Goal: Task Accomplishment & Management: Use online tool/utility

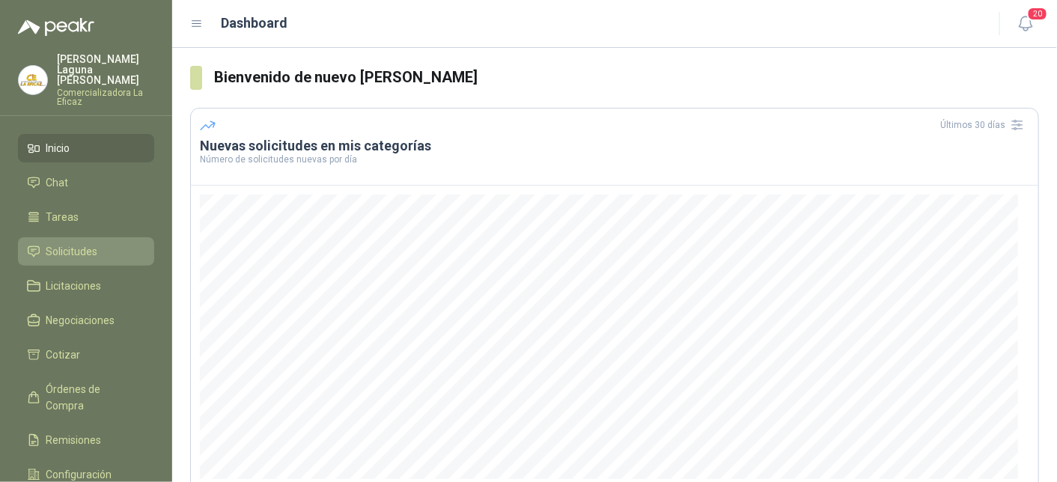
click at [85, 243] on span "Solicitudes" at bounding box center [72, 251] width 52 height 16
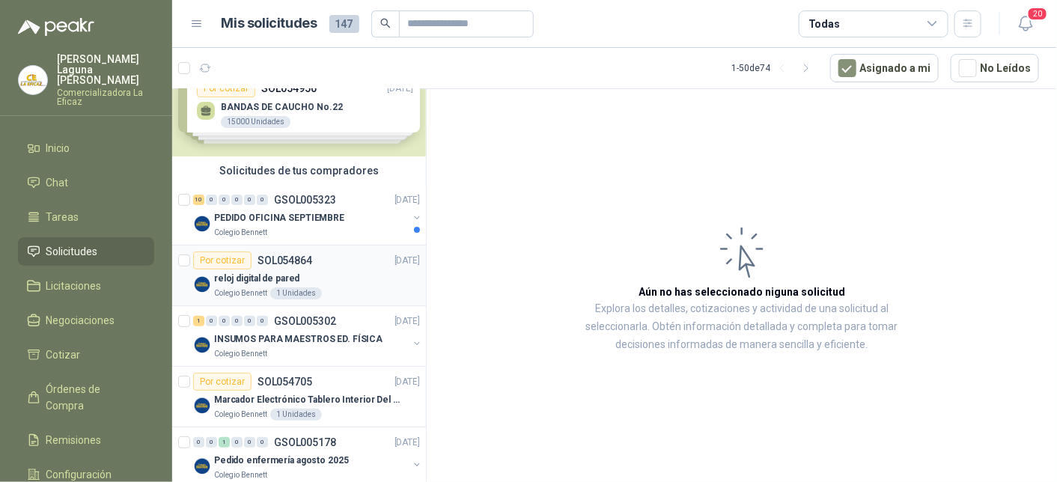
scroll to position [75, 0]
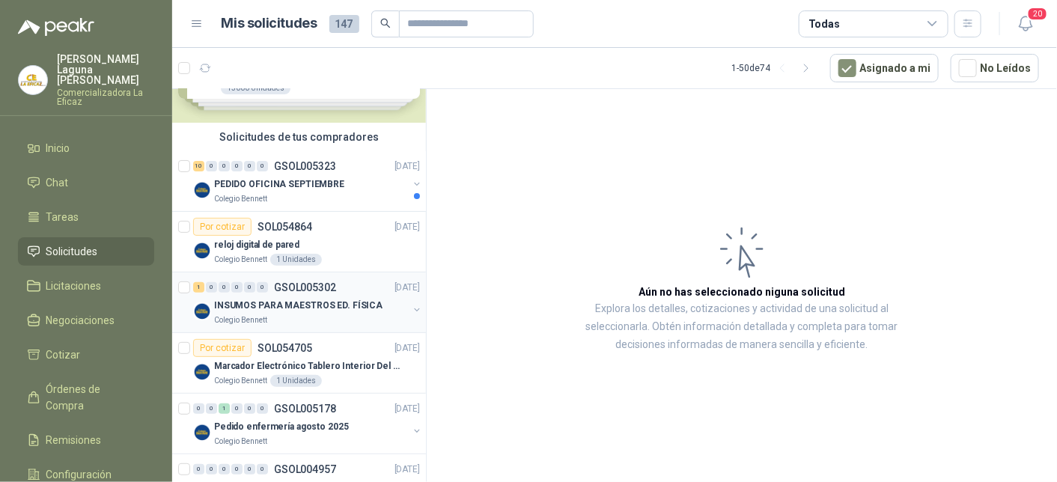
click at [345, 311] on p "INSUMOS PARA MAESTROS ED. FÍSICA" at bounding box center [298, 306] width 168 height 14
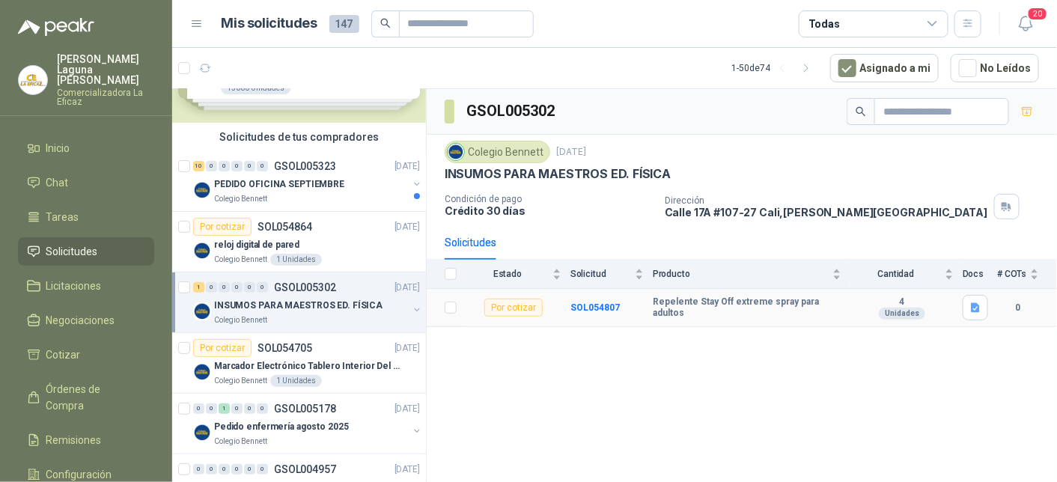
click at [517, 304] on div "Por cotizar" at bounding box center [513, 308] width 58 height 18
click at [600, 302] on b "SOL054807" at bounding box center [594, 307] width 49 height 10
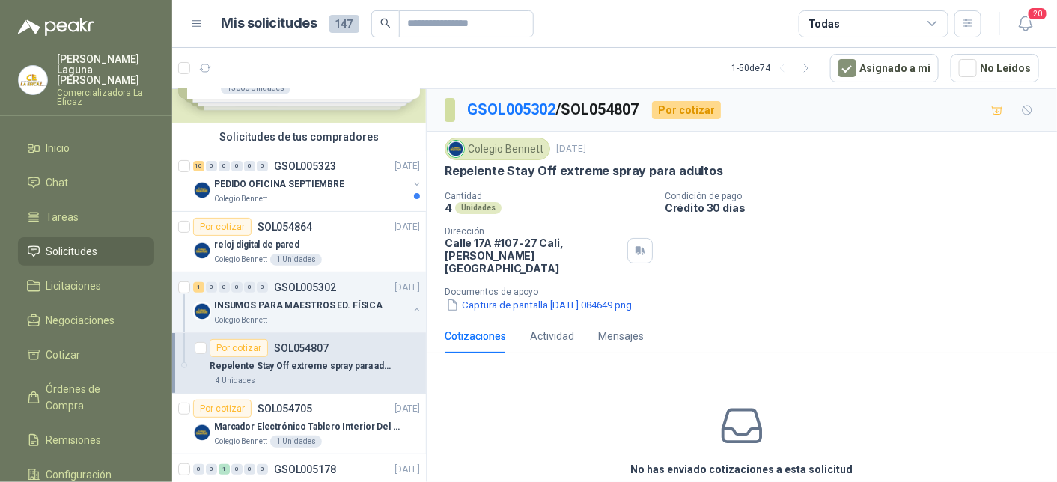
click at [463, 328] on div "Cotizaciones" at bounding box center [475, 336] width 61 height 16
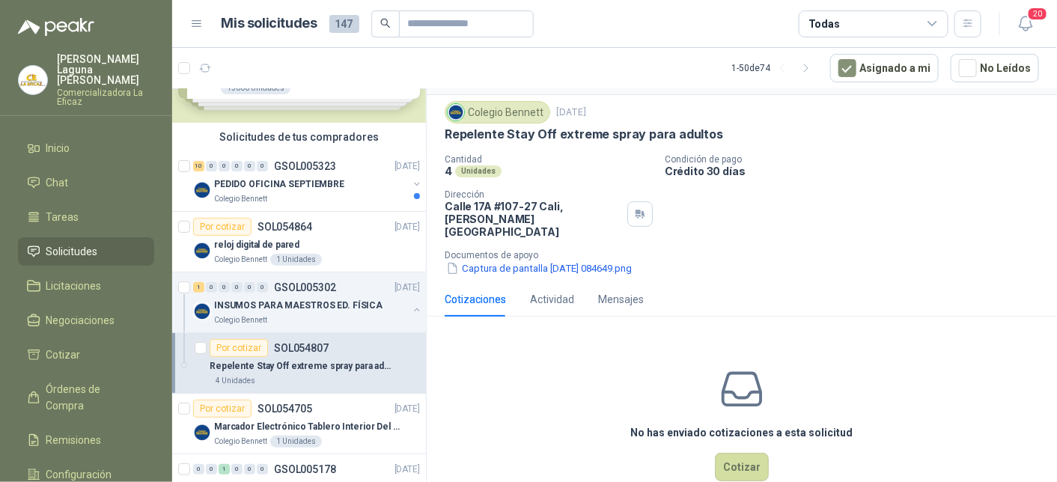
scroll to position [56, 0]
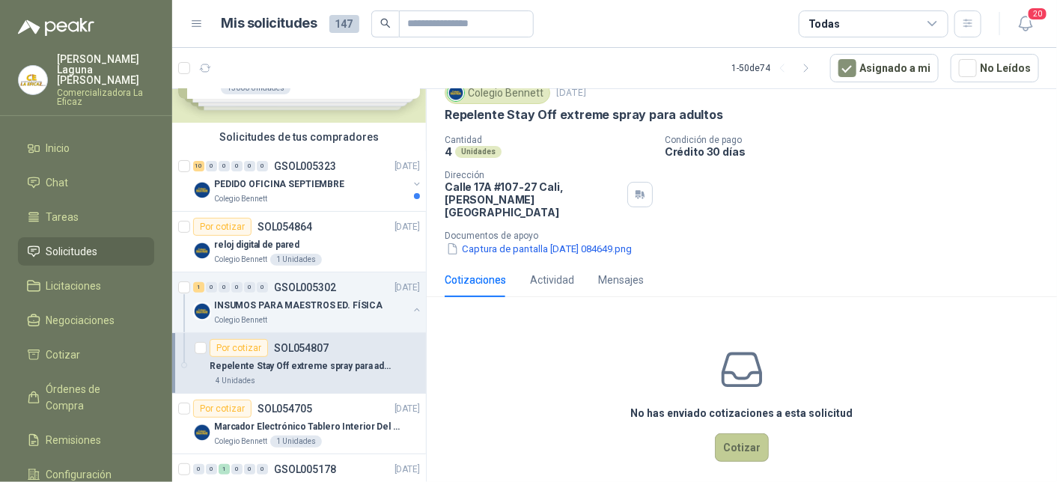
click at [741, 436] on button "Cotizar" at bounding box center [742, 447] width 54 height 28
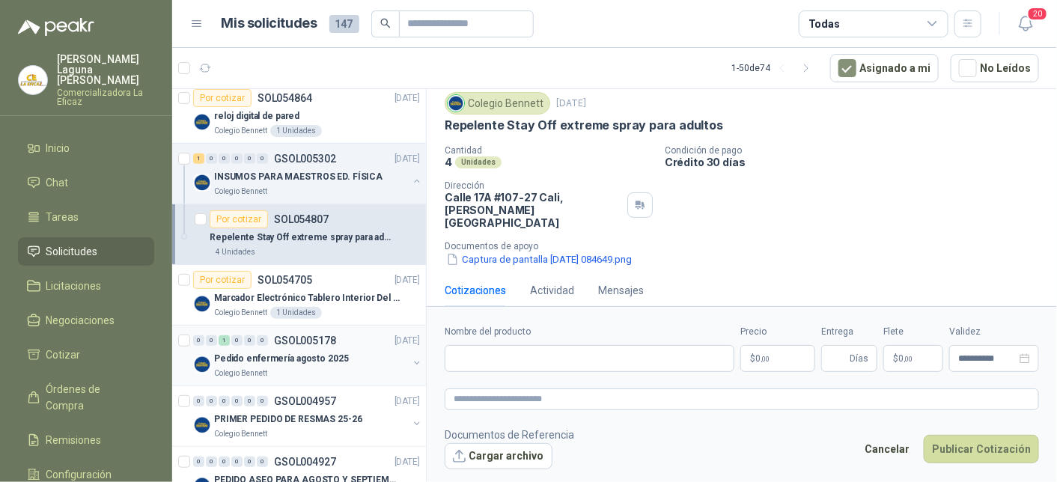
scroll to position [225, 0]
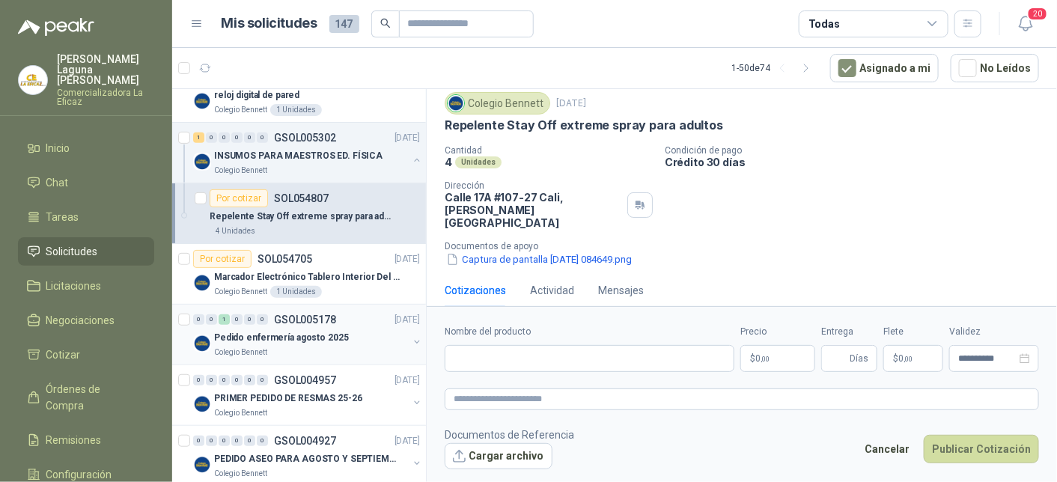
click at [274, 338] on p "Pedido enfermería agosto 2025" at bounding box center [281, 338] width 135 height 14
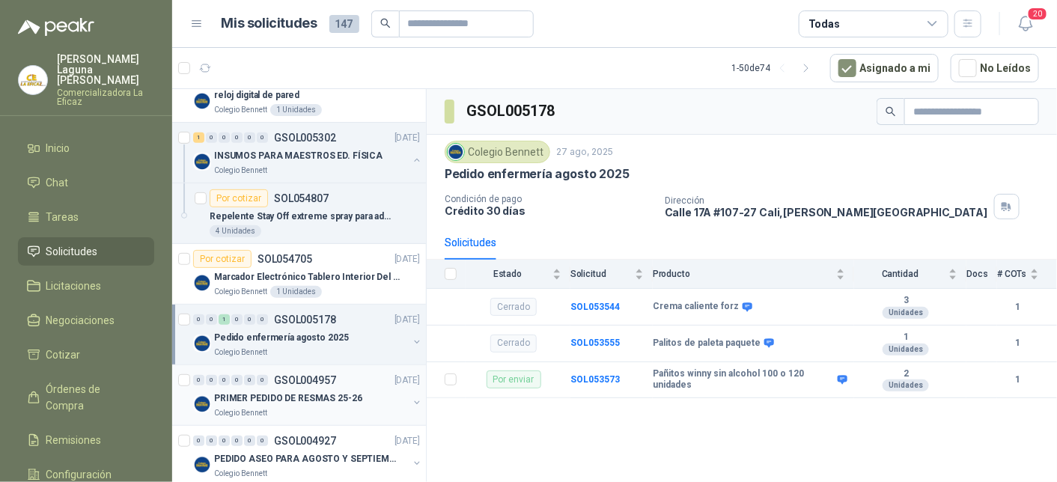
scroll to position [299, 0]
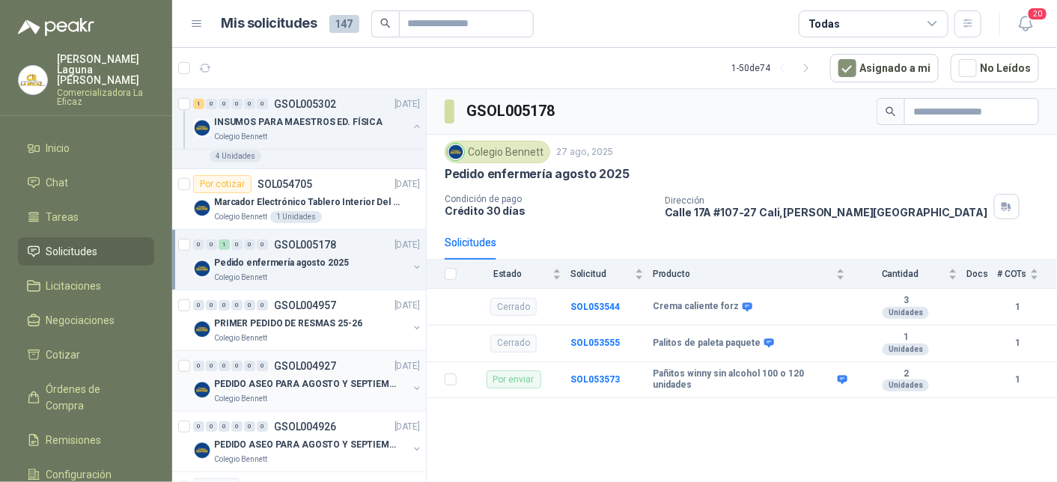
click at [302, 388] on p "PEDIDO ASEO PARA AGOSTO Y SEPTIEMBRE 2" at bounding box center [307, 384] width 186 height 14
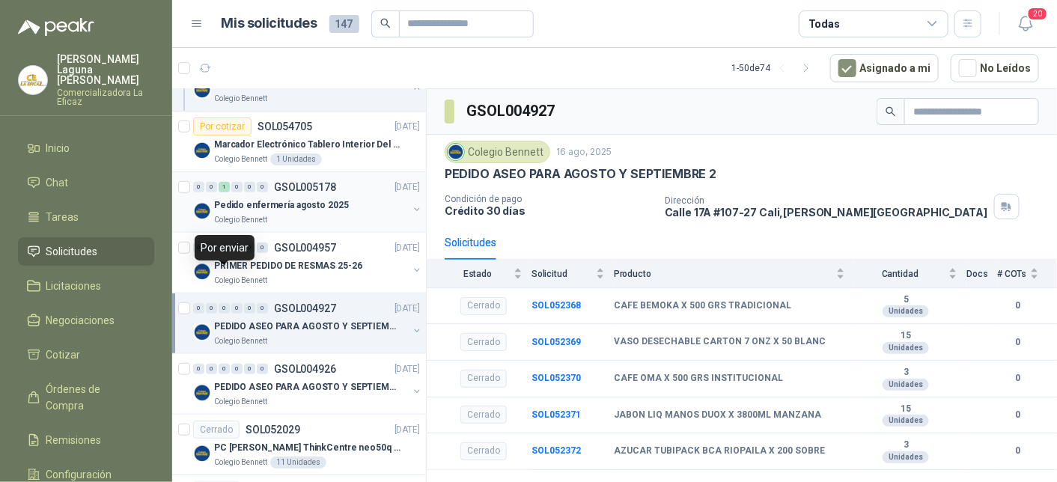
scroll to position [299, 0]
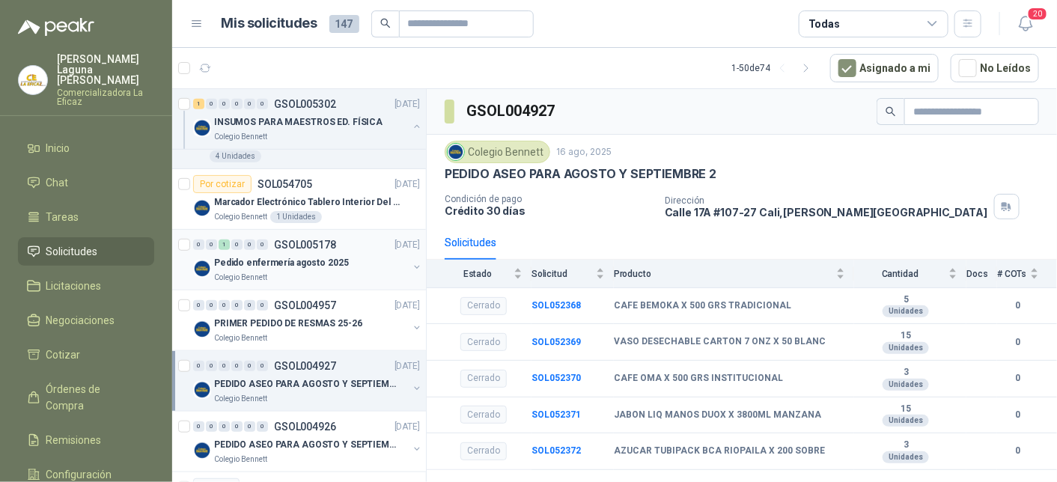
click at [305, 262] on p "Pedido enfermería agosto 2025" at bounding box center [281, 263] width 135 height 14
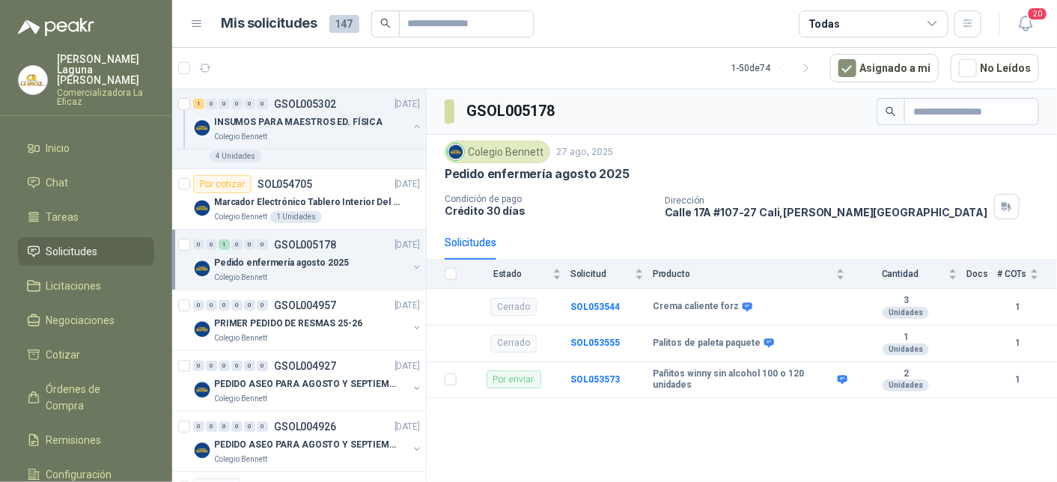
click at [252, 256] on p "Pedido enfermería agosto 2025" at bounding box center [281, 263] width 135 height 14
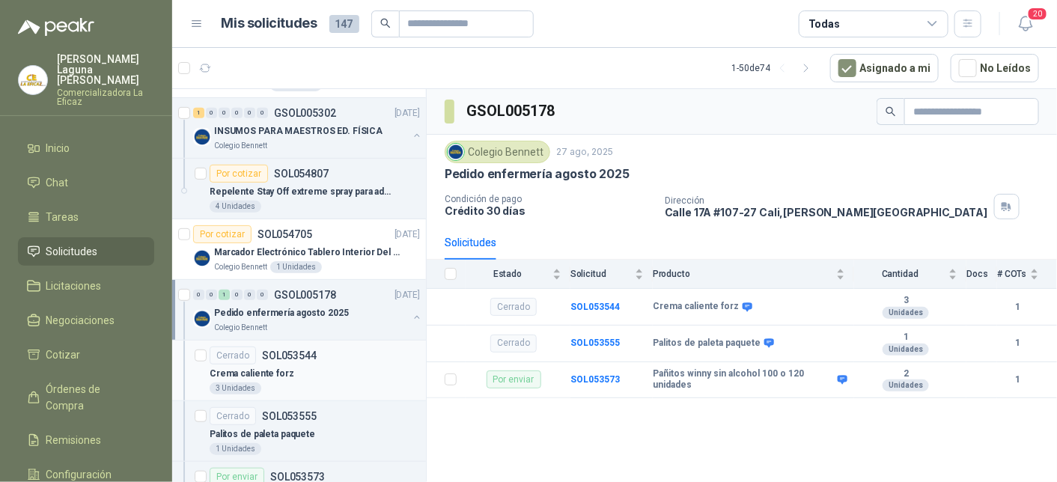
scroll to position [225, 0]
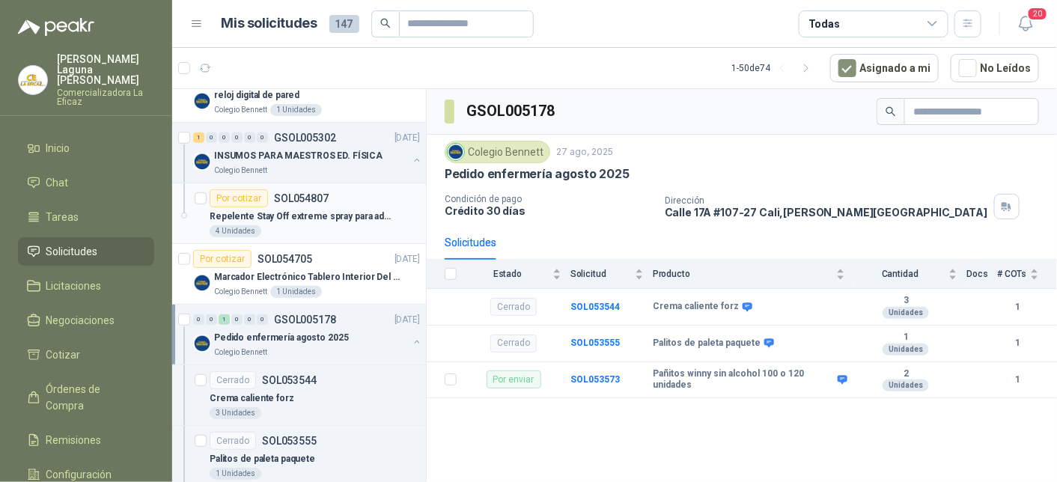
click at [268, 211] on p "Repelente Stay Off extreme spray para adultos" at bounding box center [303, 217] width 186 height 14
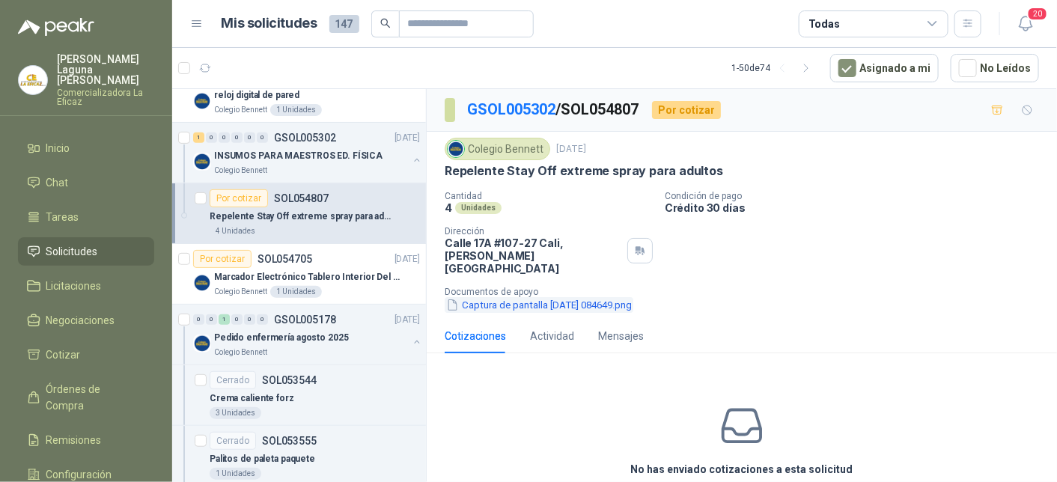
click at [570, 297] on button "Captura de pantalla [DATE] 084649.png" at bounding box center [539, 305] width 189 height 16
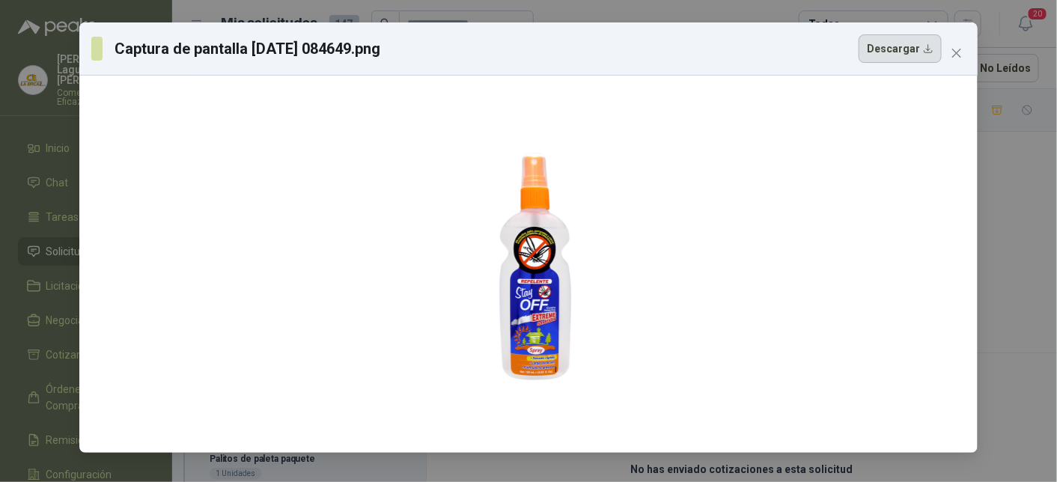
click at [902, 55] on button "Descargar" at bounding box center [900, 48] width 83 height 28
click at [953, 50] on icon "close" at bounding box center [956, 53] width 9 height 9
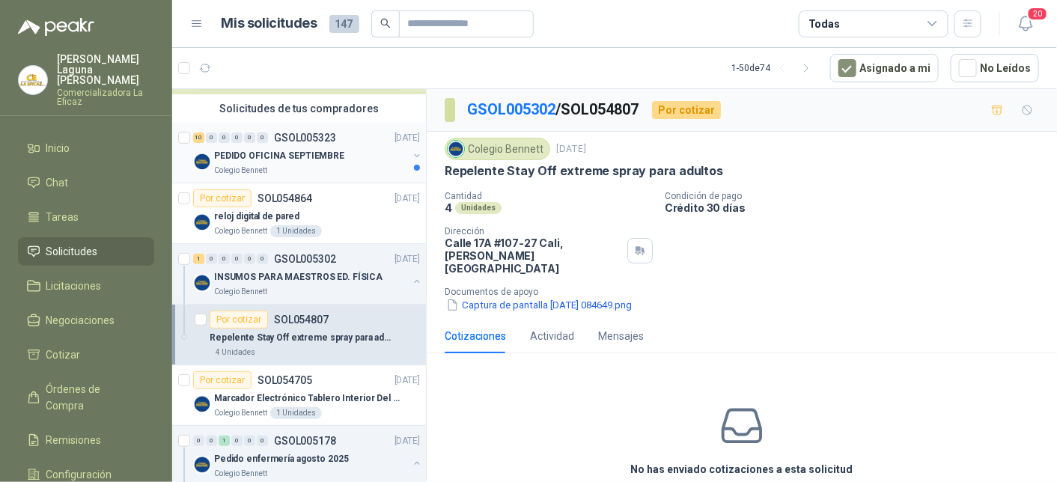
scroll to position [75, 0]
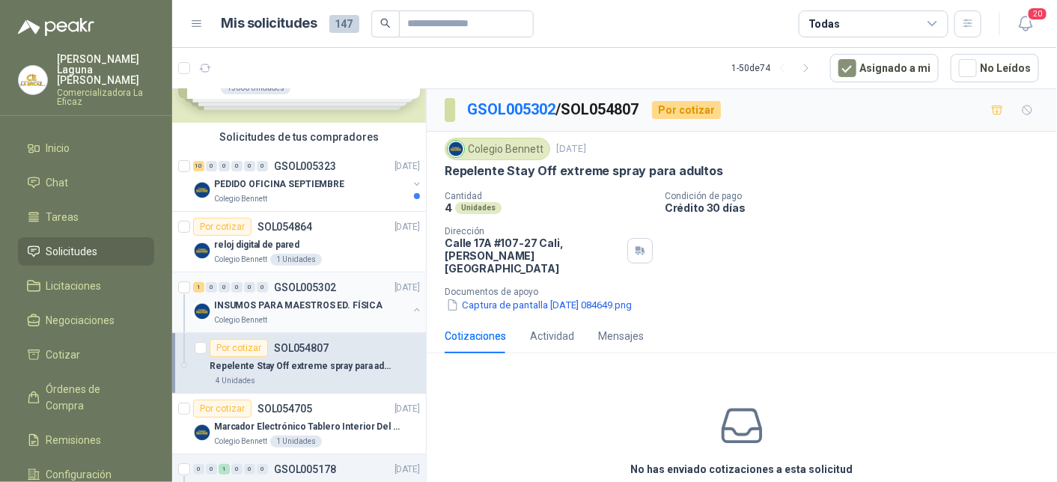
click at [278, 301] on p "INSUMOS PARA MAESTROS ED. FÍSICA" at bounding box center [298, 306] width 168 height 14
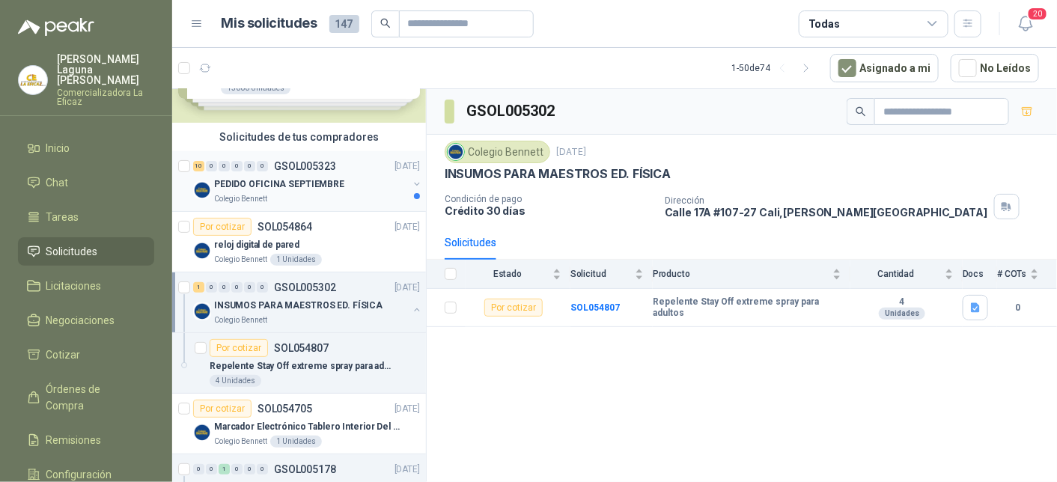
click at [246, 183] on p "PEDIDO OFICINA SEPTIEMBRE" at bounding box center [279, 184] width 130 height 14
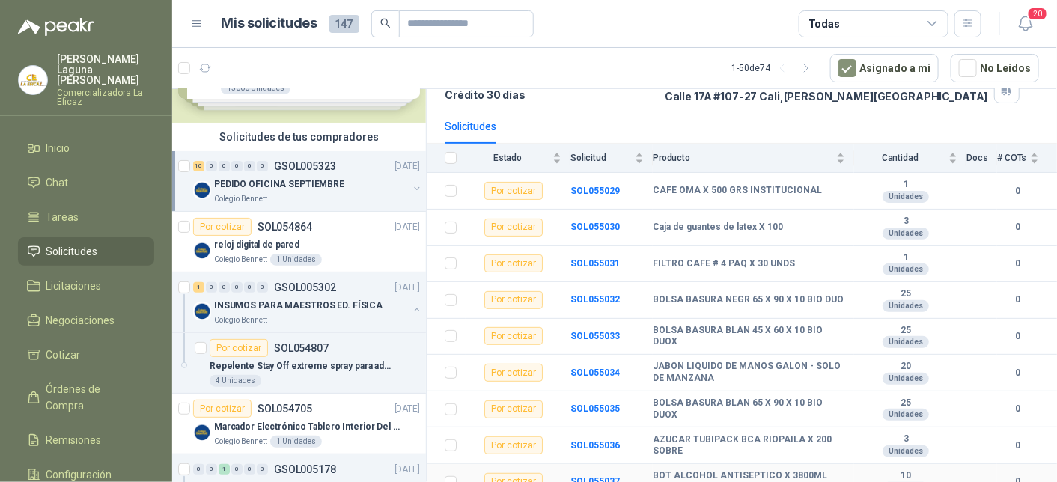
scroll to position [91, 0]
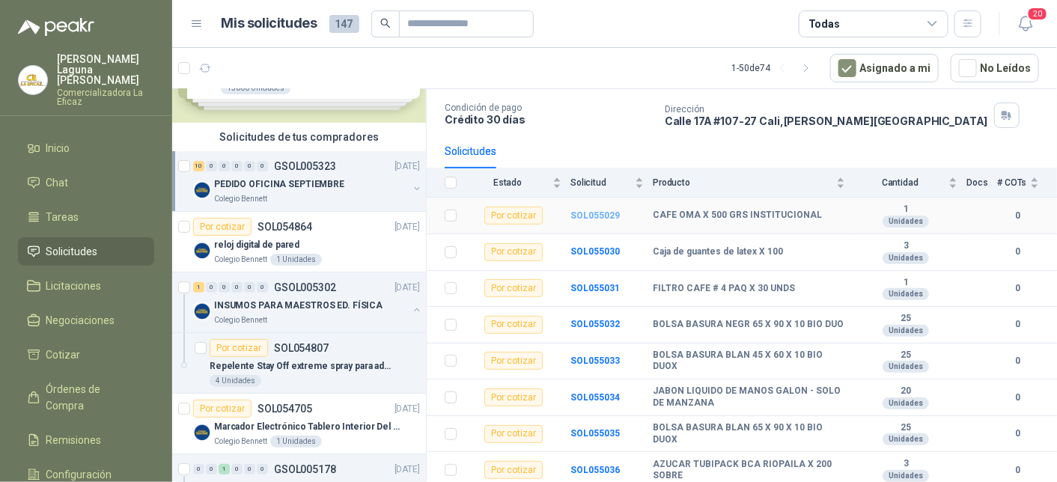
click at [592, 214] on b "SOL055029" at bounding box center [594, 215] width 49 height 10
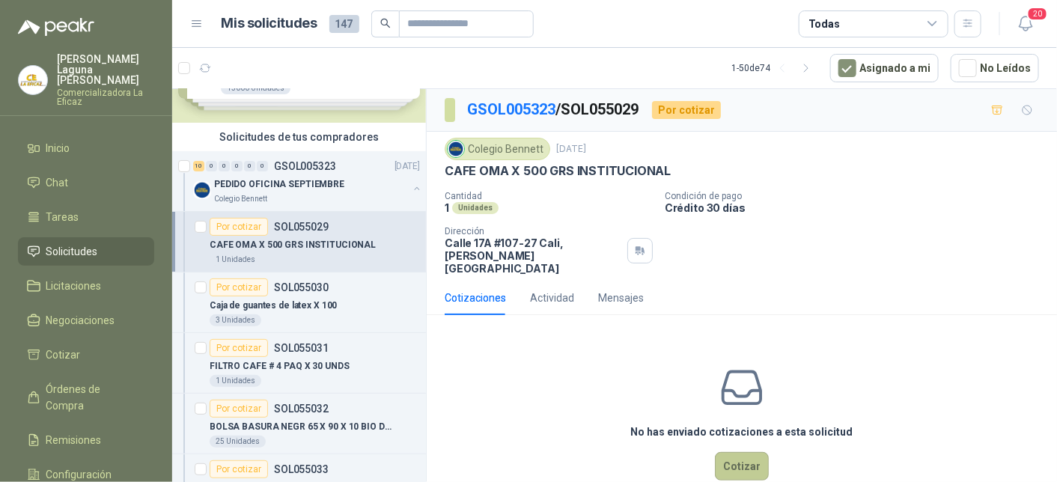
click at [729, 454] on button "Cotizar" at bounding box center [742, 466] width 54 height 28
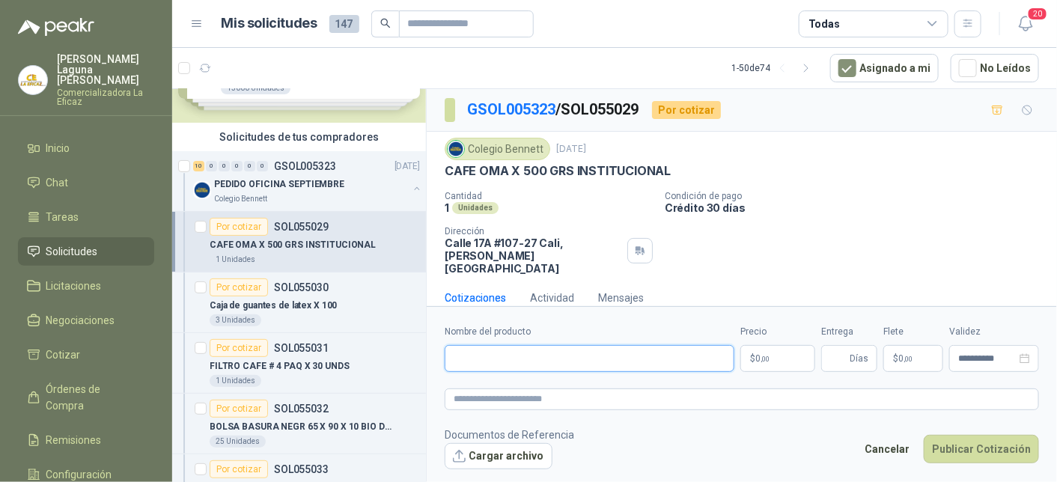
click at [565, 353] on input "Nombre del producto" at bounding box center [590, 358] width 290 height 27
type input "**********"
click at [772, 359] on p "$ 0 ,00" at bounding box center [777, 358] width 75 height 27
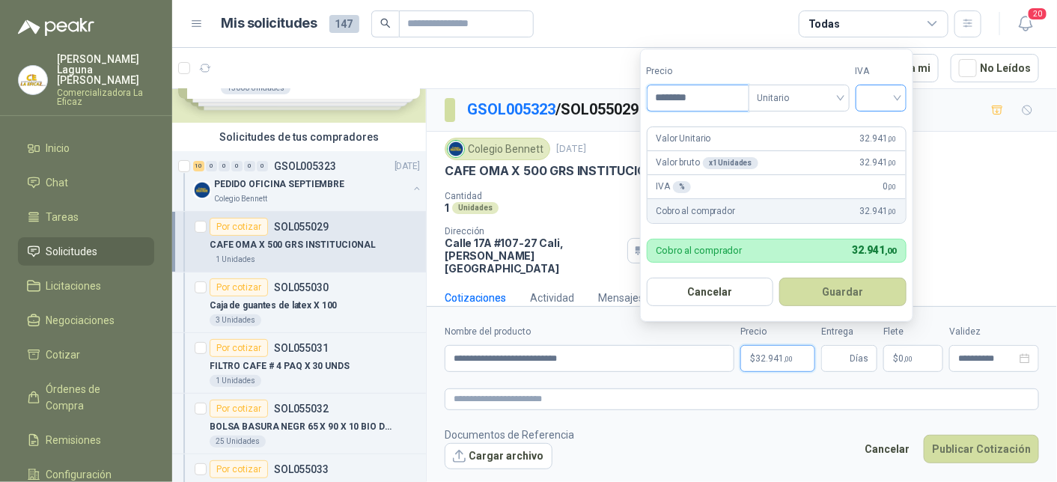
type input "********"
click at [884, 103] on input "search" at bounding box center [881, 96] width 33 height 22
click at [883, 154] on div "5%" at bounding box center [885, 154] width 28 height 16
click at [844, 289] on button "Guardar" at bounding box center [846, 292] width 129 height 28
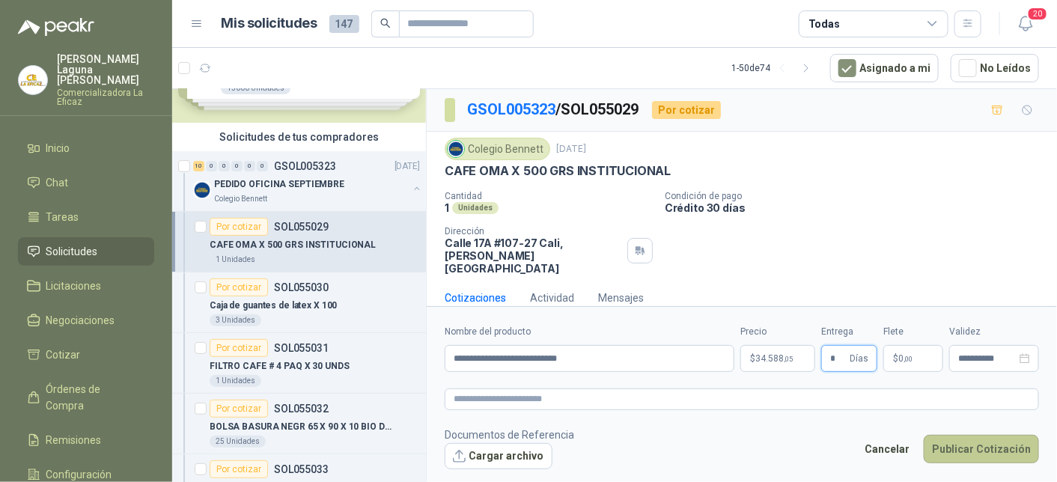
type input "*"
click at [987, 448] on button "Publicar Cotización" at bounding box center [981, 449] width 115 height 28
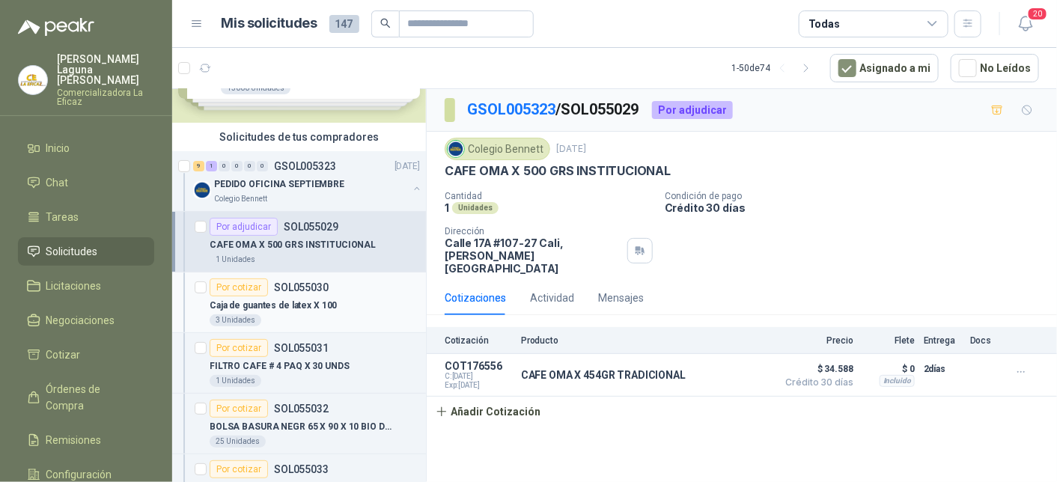
click at [322, 288] on p "SOL055030" at bounding box center [301, 287] width 55 height 10
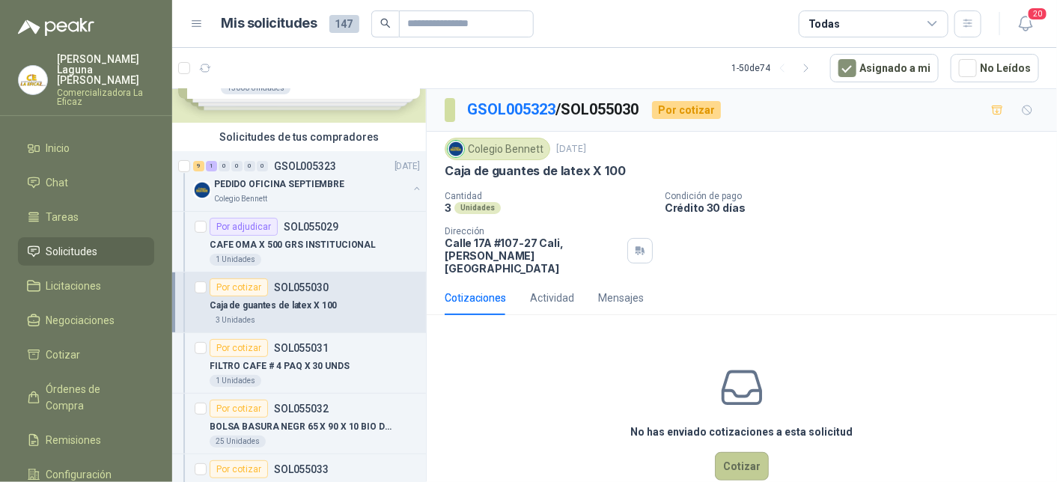
click at [740, 454] on button "Cotizar" at bounding box center [742, 466] width 54 height 28
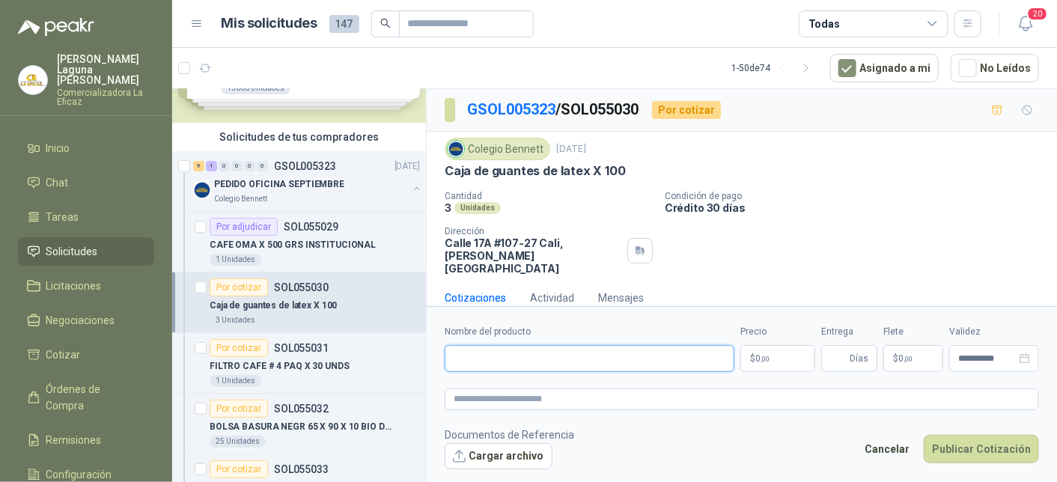
click at [561, 352] on input "Nombre del producto" at bounding box center [590, 358] width 290 height 27
type input "**********"
click at [778, 359] on p "$ 0 ,00" at bounding box center [777, 358] width 75 height 27
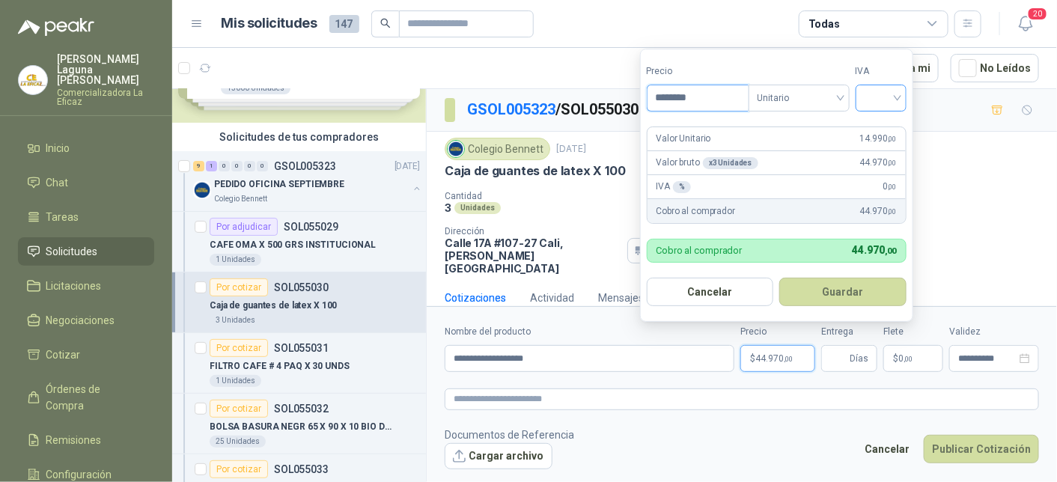
type input "********"
click at [883, 94] on input "search" at bounding box center [881, 96] width 33 height 22
click at [880, 134] on div "19%" at bounding box center [885, 130] width 28 height 16
click at [850, 292] on button "Guardar" at bounding box center [846, 292] width 129 height 28
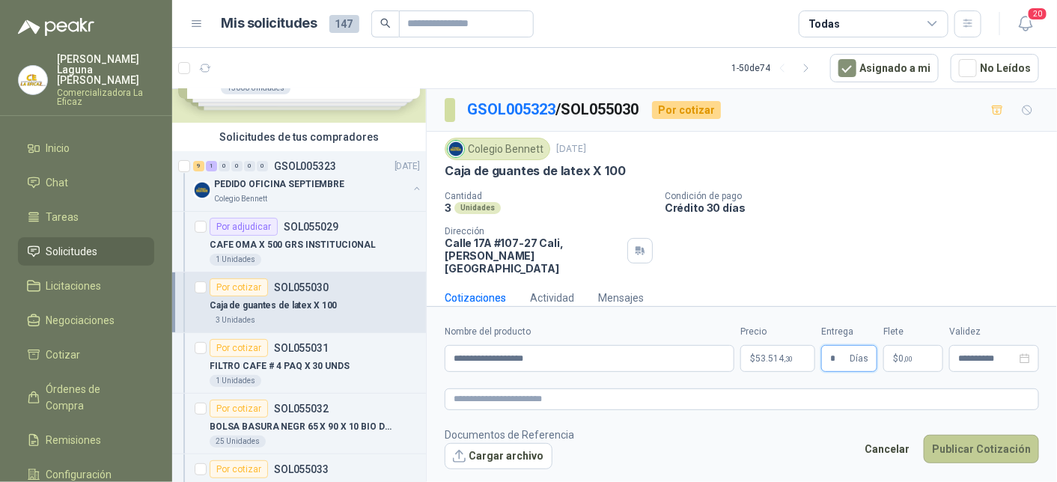
type input "*"
click at [975, 447] on button "Publicar Cotización" at bounding box center [981, 449] width 115 height 28
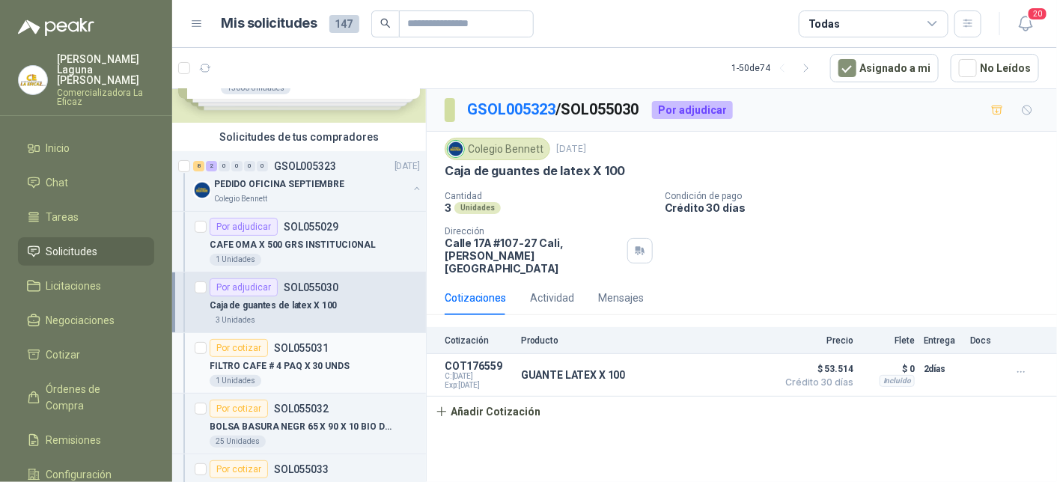
click at [297, 362] on p "FILTRO CAFE # 4 PAQ X 30 UNDS" at bounding box center [280, 366] width 140 height 14
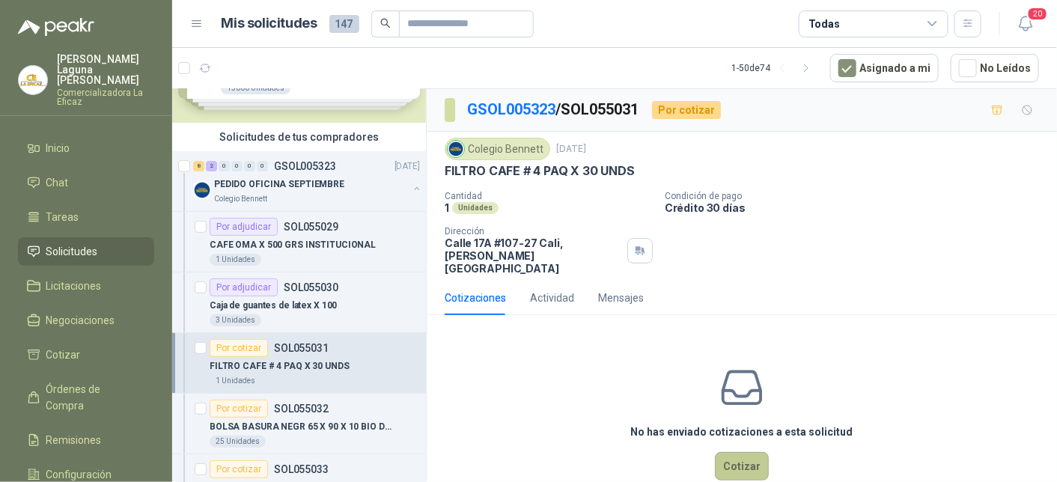
click at [721, 452] on button "Cotizar" at bounding box center [742, 466] width 54 height 28
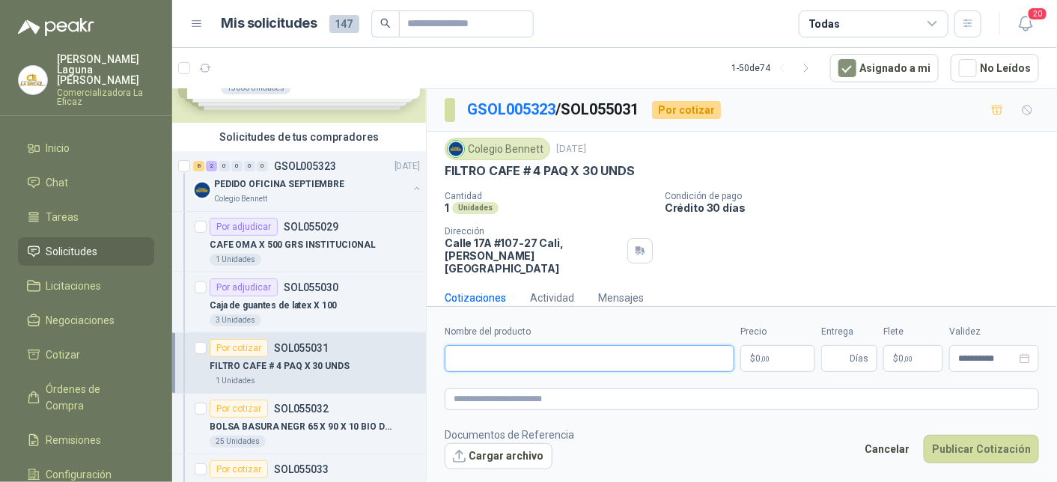
click at [490, 362] on input "Nombre del producto" at bounding box center [590, 358] width 290 height 27
type input "**********"
click at [776, 353] on p "$ 0 ,00" at bounding box center [777, 358] width 75 height 27
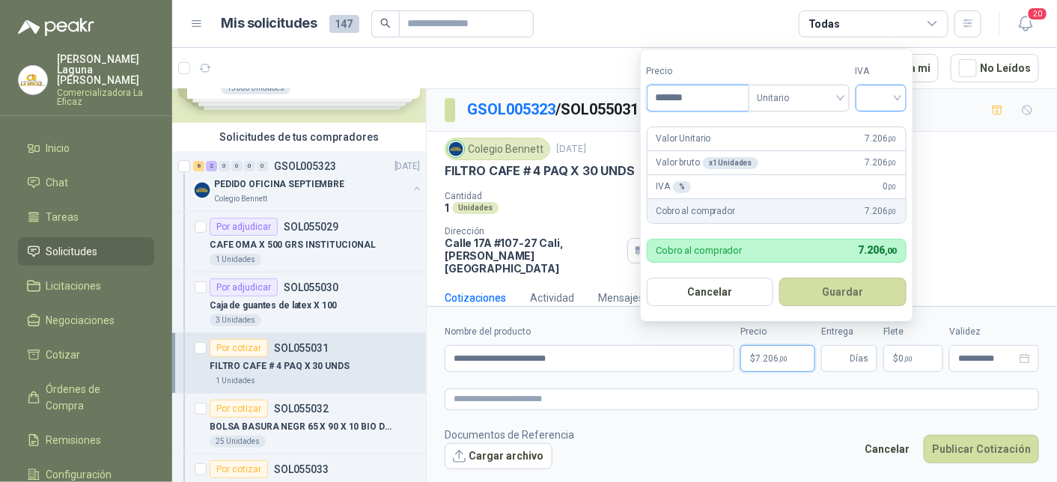
click at [885, 109] on span at bounding box center [881, 97] width 33 height 25
type input "*******"
click at [882, 132] on div "19%" at bounding box center [885, 130] width 28 height 16
click at [835, 293] on button "Guardar" at bounding box center [846, 292] width 129 height 28
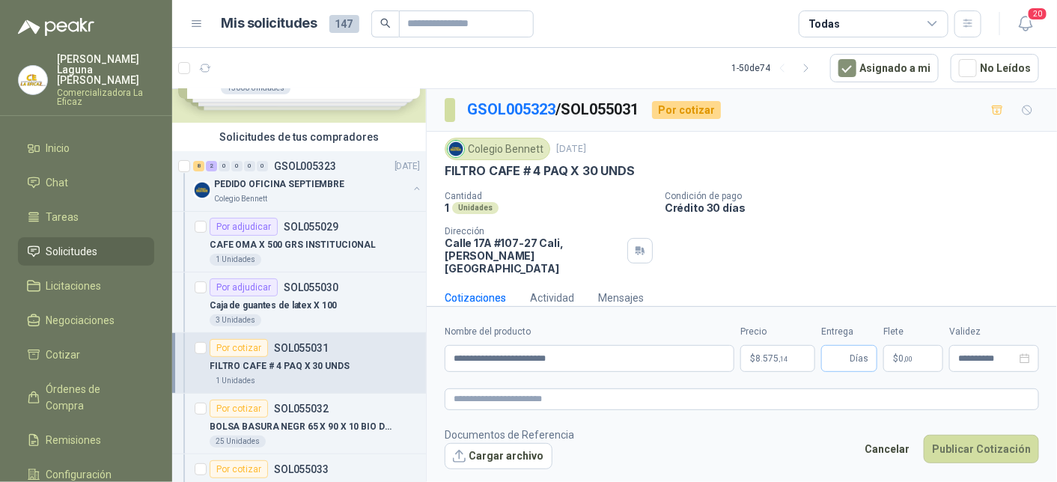
click at [859, 359] on span "Días" at bounding box center [859, 358] width 19 height 25
type input "*"
click at [981, 452] on button "Publicar Cotización" at bounding box center [981, 449] width 115 height 28
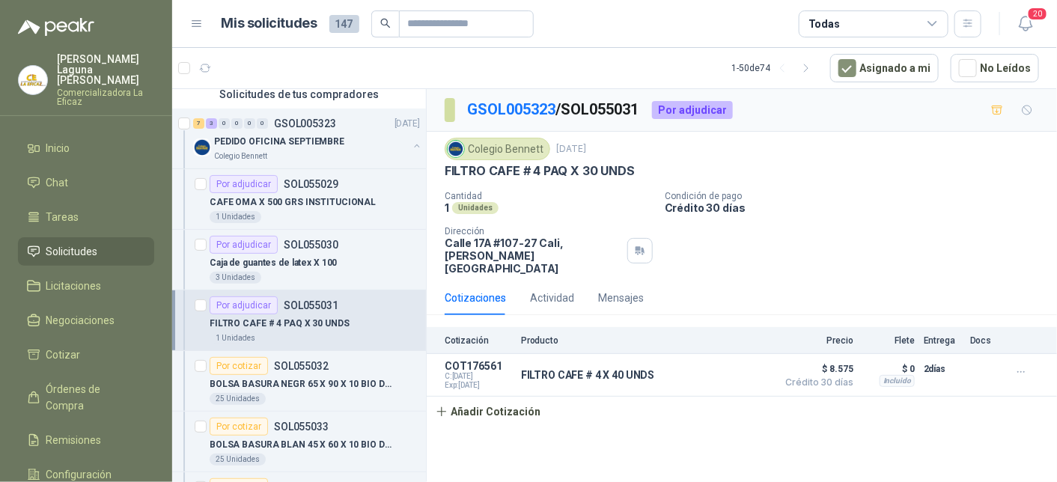
scroll to position [150, 0]
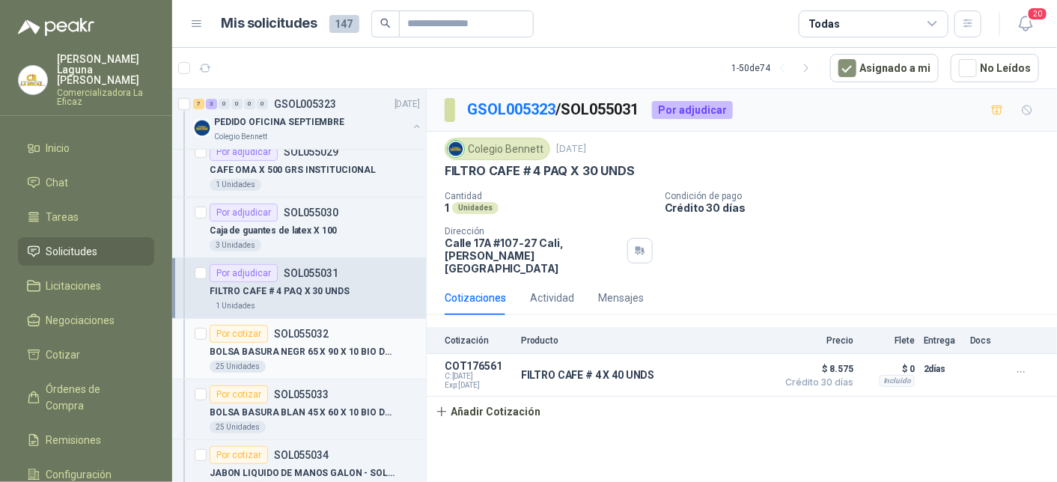
click at [316, 349] on p "BOLSA BASURA NEGR 65 X 90 X 10 BIO DUO" at bounding box center [303, 352] width 186 height 14
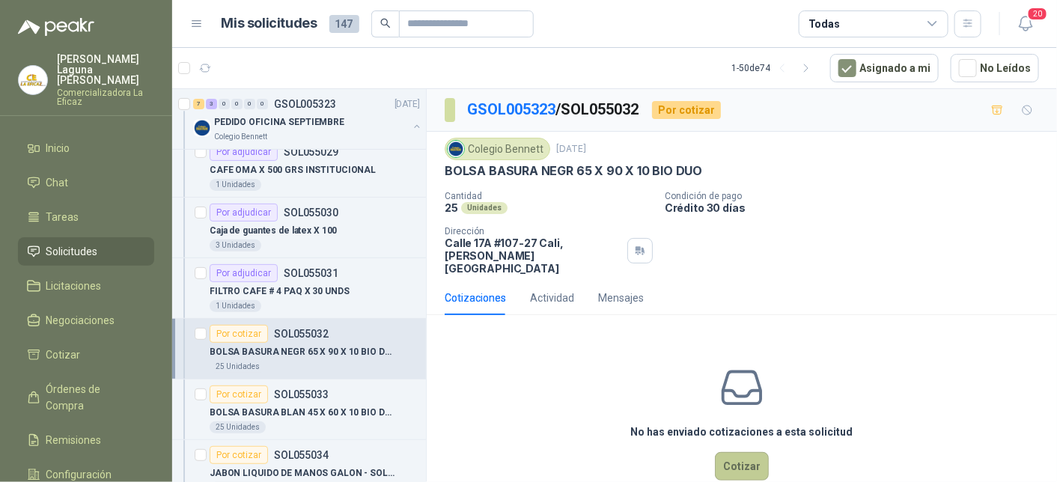
click at [728, 452] on button "Cotizar" at bounding box center [742, 466] width 54 height 28
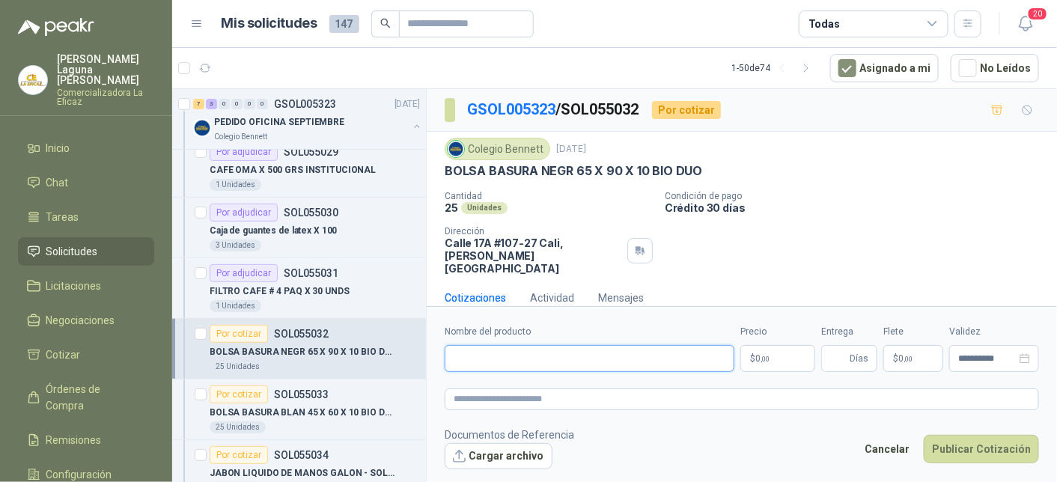
click at [576, 360] on input "Nombre del producto" at bounding box center [590, 358] width 290 height 27
type input "**********"
click at [766, 360] on span ",00" at bounding box center [765, 359] width 9 height 8
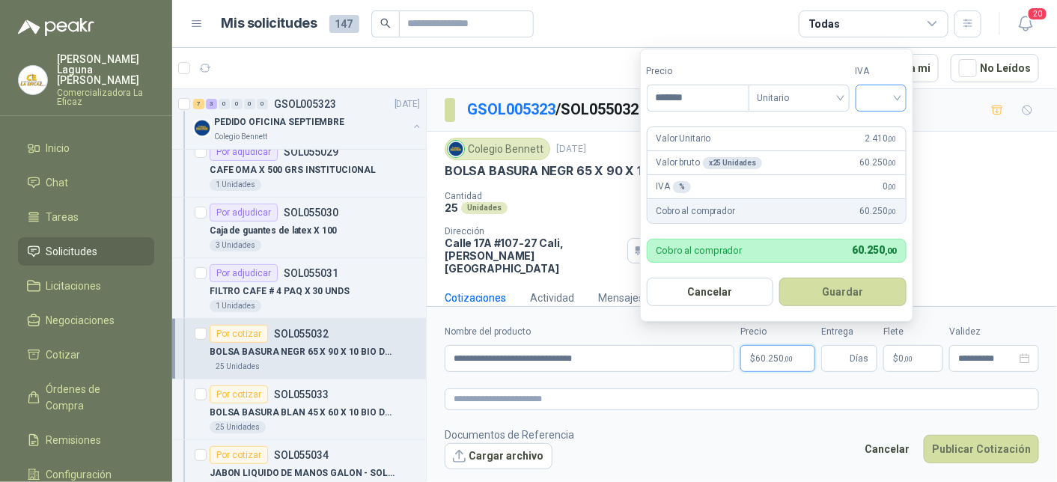
type input "*******"
click at [873, 95] on input "search" at bounding box center [881, 96] width 33 height 22
click at [880, 130] on div "19%" at bounding box center [885, 130] width 28 height 16
click at [814, 293] on button "Guardar" at bounding box center [846, 292] width 129 height 28
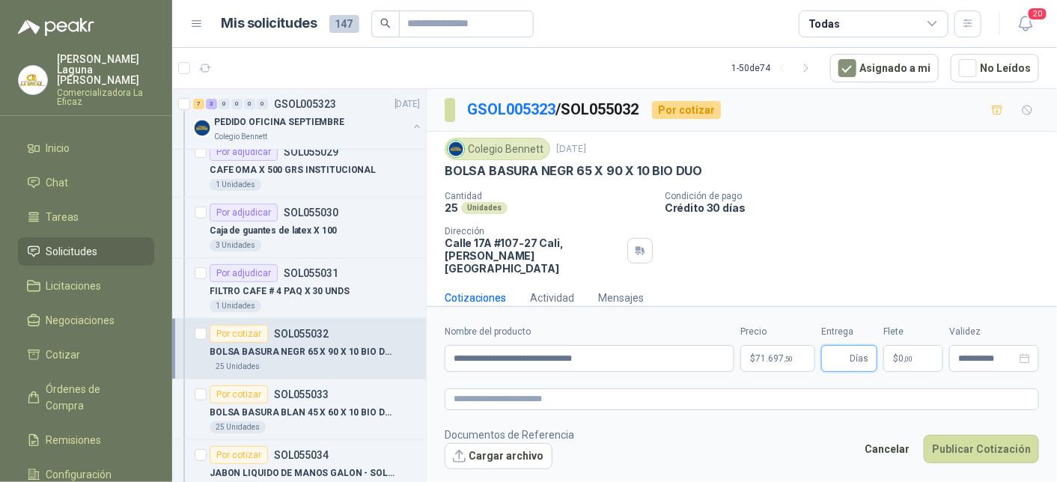
click at [845, 358] on input "Entrega" at bounding box center [838, 358] width 16 height 25
type input "*"
click at [974, 454] on button "Publicar Cotización" at bounding box center [981, 449] width 115 height 28
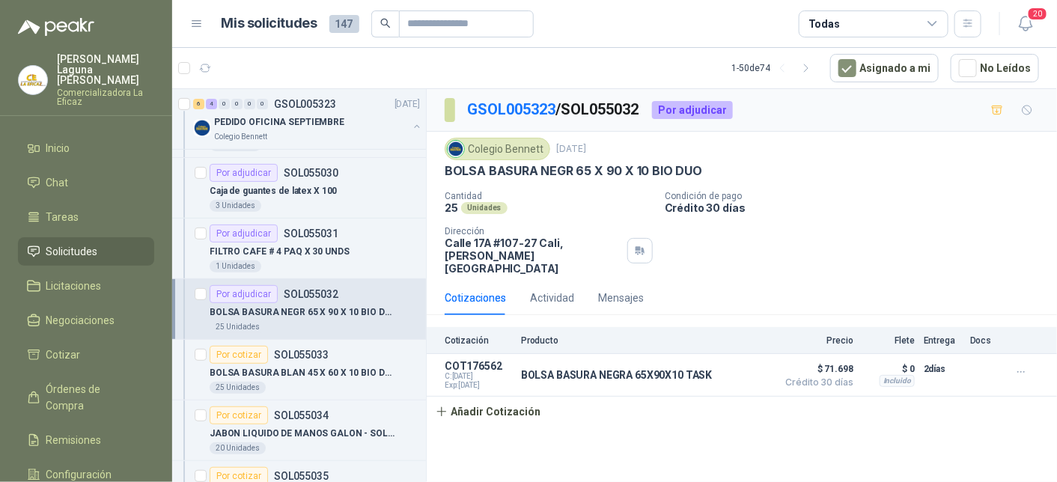
scroll to position [225, 0]
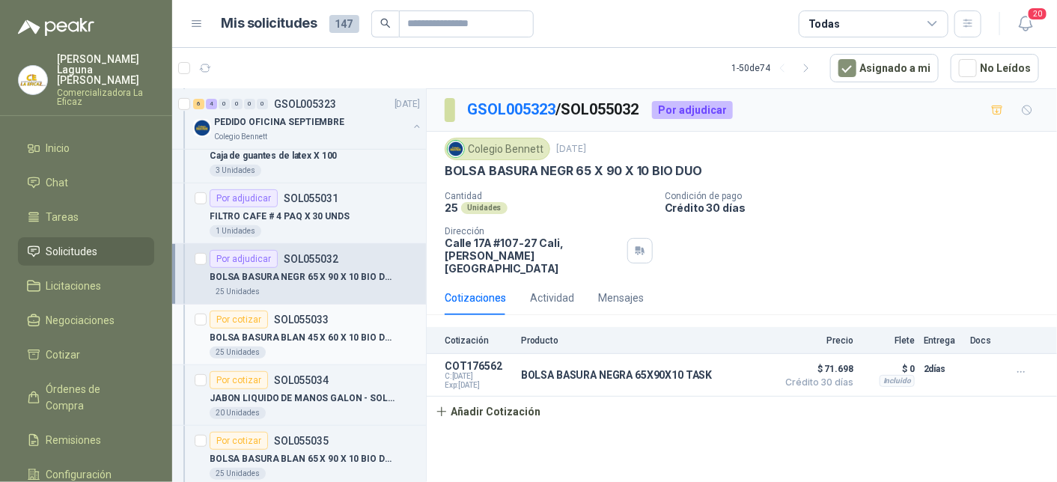
click at [330, 325] on div "Por cotizar SOL055033" at bounding box center [315, 320] width 210 height 18
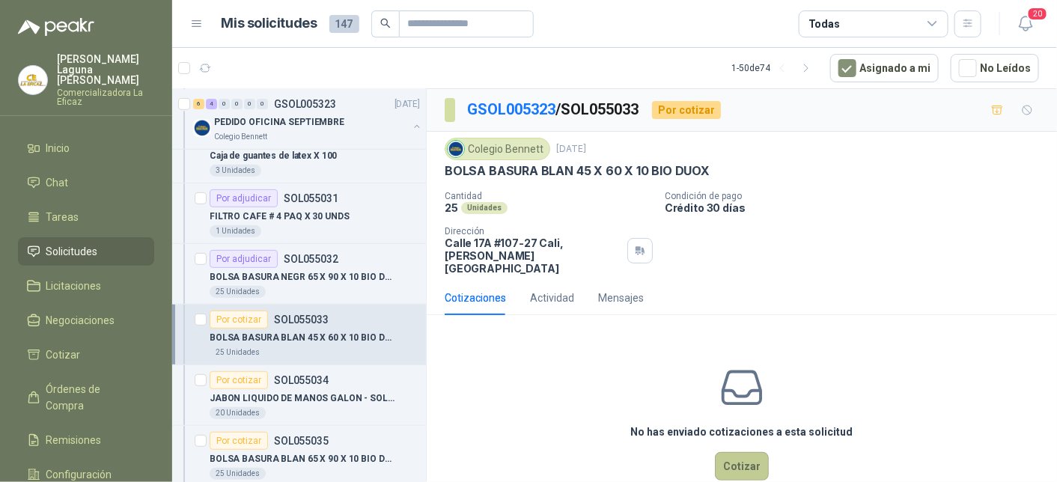
click at [735, 452] on button "Cotizar" at bounding box center [742, 466] width 54 height 28
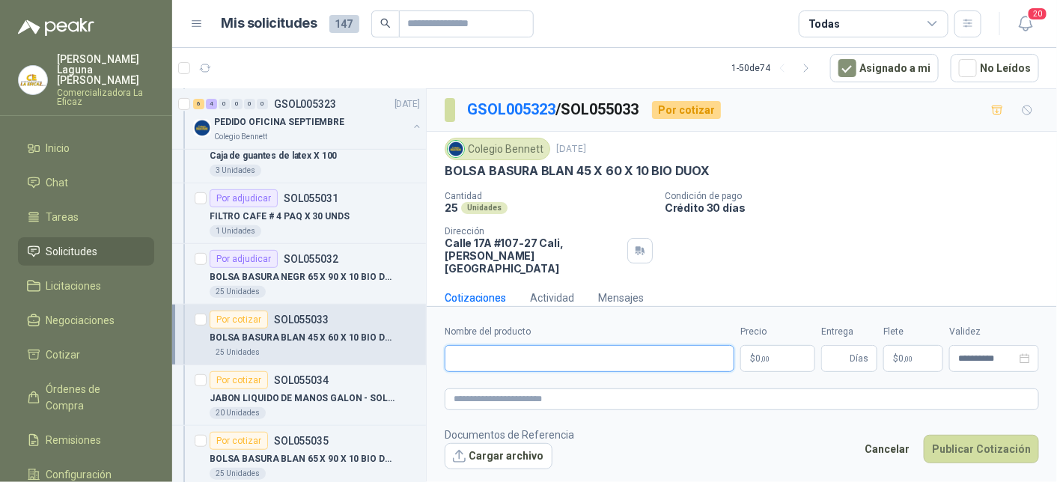
click at [524, 363] on input "Nombre del producto" at bounding box center [590, 358] width 290 height 27
type input "**********"
click at [758, 354] on span "0 ,00" at bounding box center [762, 358] width 14 height 9
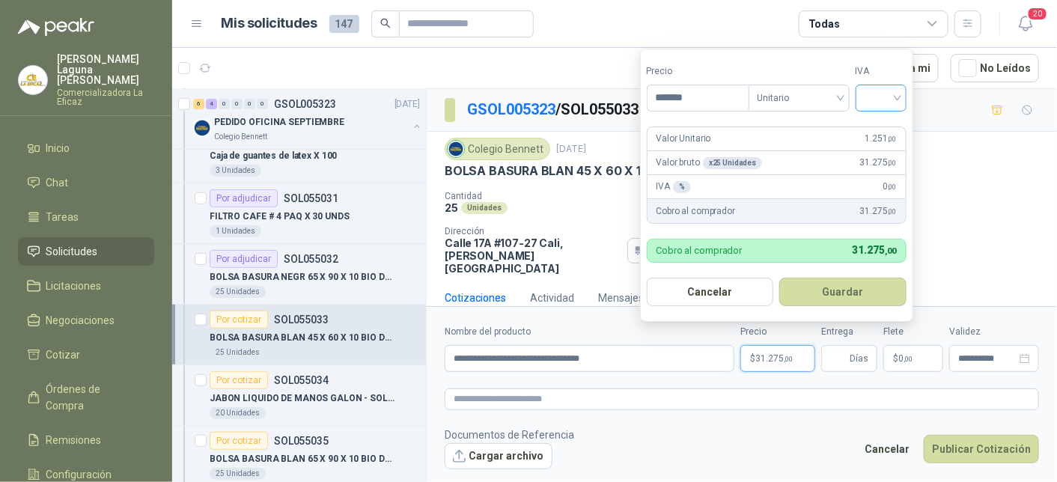
type input "*******"
click at [888, 90] on input "search" at bounding box center [881, 96] width 33 height 22
click at [879, 127] on div "19%" at bounding box center [885, 130] width 28 height 16
click at [835, 292] on button "Guardar" at bounding box center [846, 292] width 129 height 28
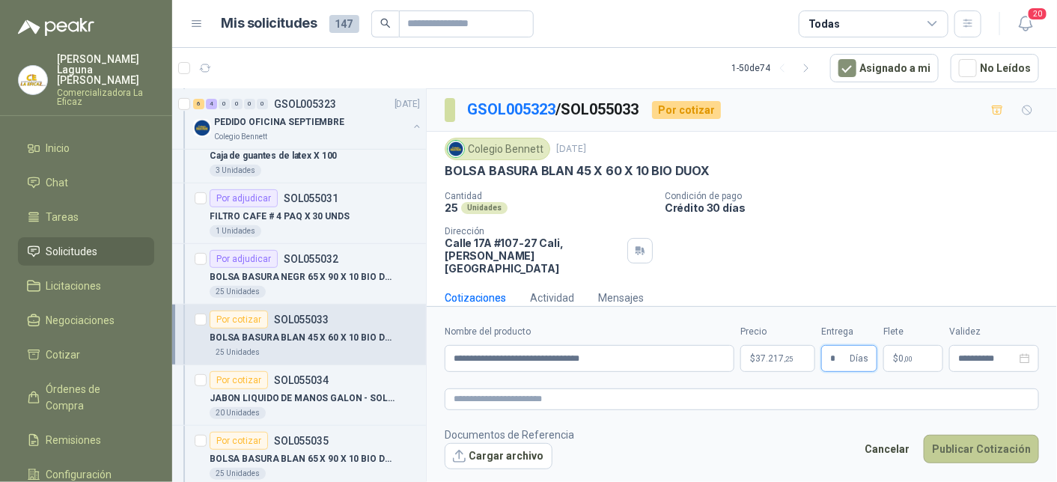
type input "*"
click at [986, 452] on button "Publicar Cotización" at bounding box center [981, 449] width 115 height 28
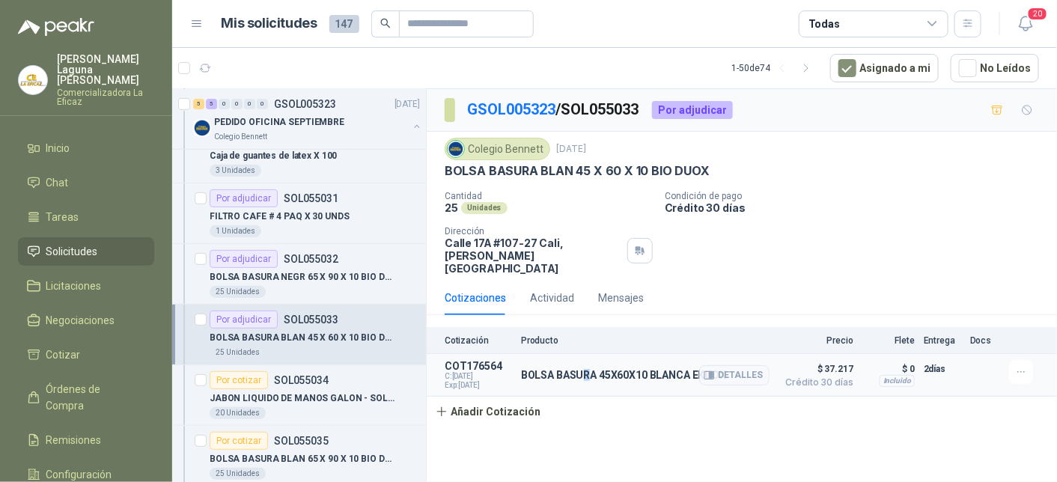
click at [586, 369] on p "BOLSA BASURA 45X60X10 BLANCA EKUOX" at bounding box center [623, 375] width 205 height 12
click at [734, 365] on button "Detalles" at bounding box center [734, 375] width 70 height 20
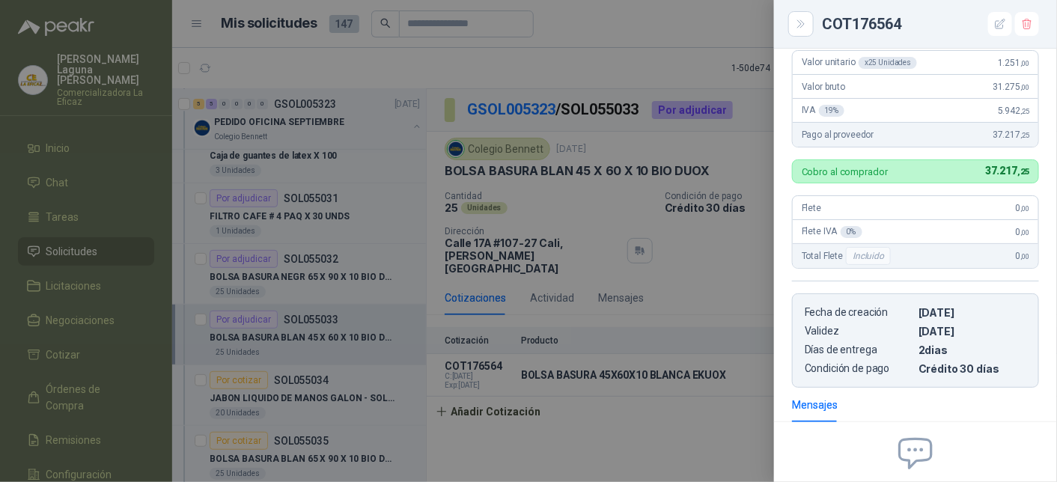
scroll to position [68, 0]
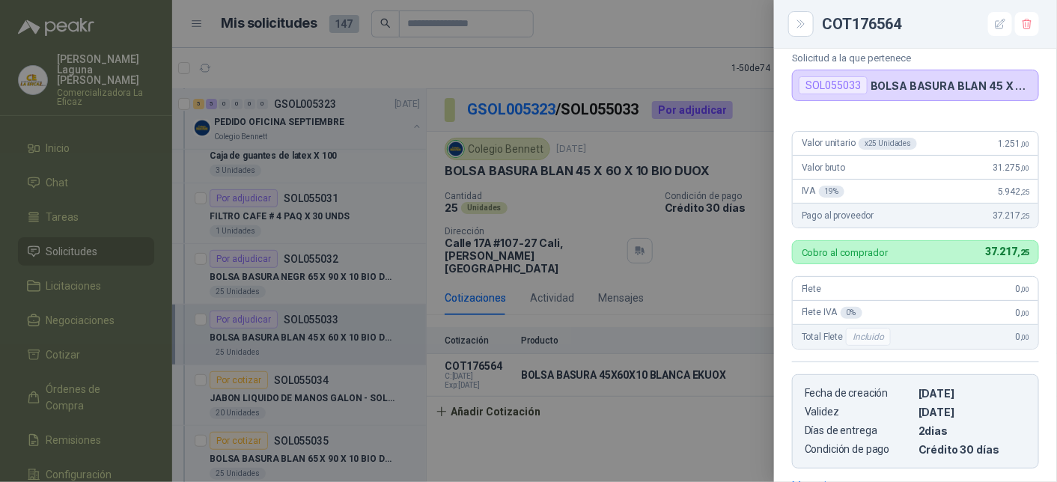
click at [306, 384] on div at bounding box center [528, 241] width 1057 height 482
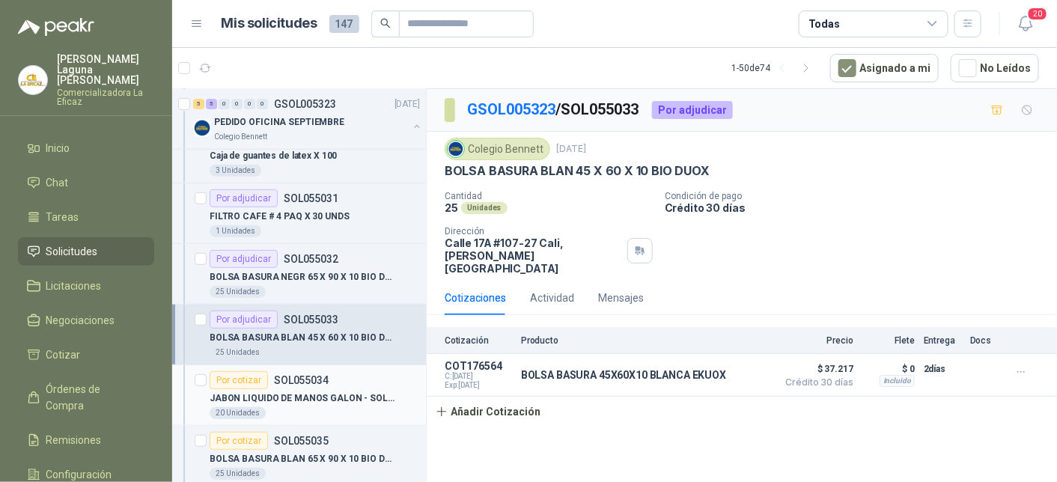
click at [320, 392] on p "JABON LIQUIDO DE MANOS GALON - SOLO DE MANZANA" at bounding box center [303, 399] width 186 height 14
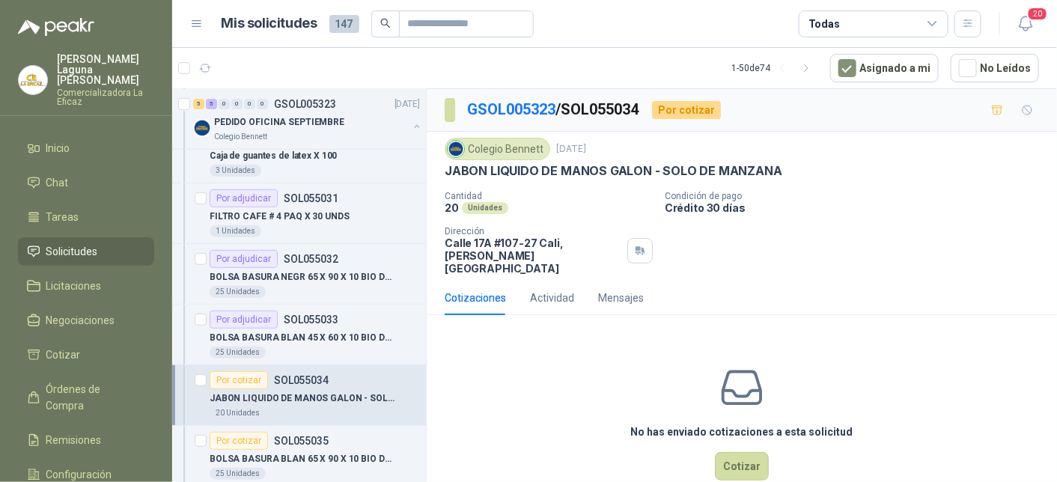
scroll to position [18, 0]
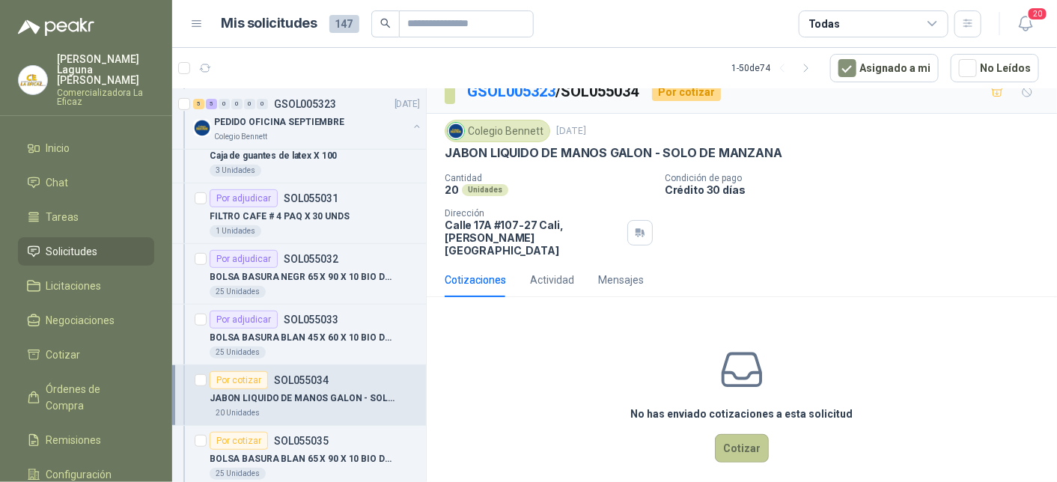
click at [733, 434] on button "Cotizar" at bounding box center [742, 448] width 54 height 28
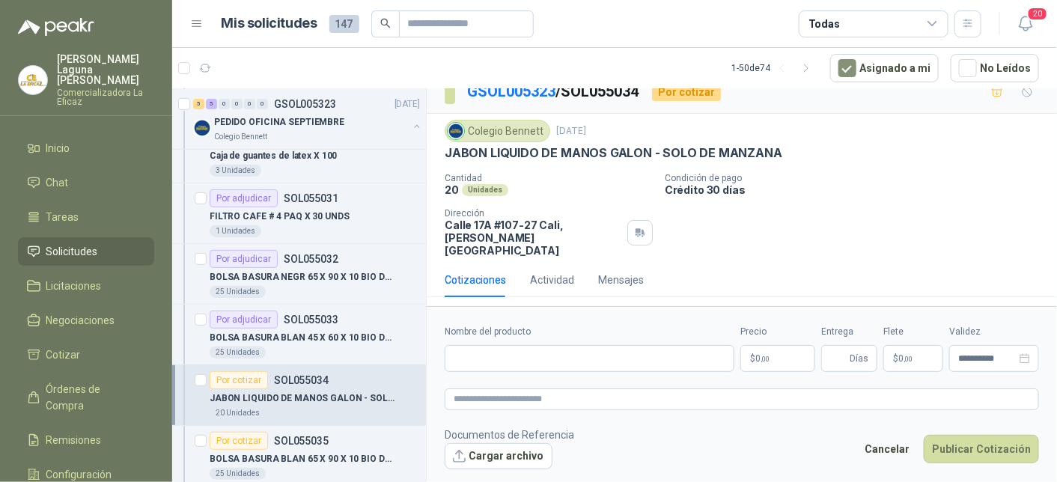
scroll to position [7, 0]
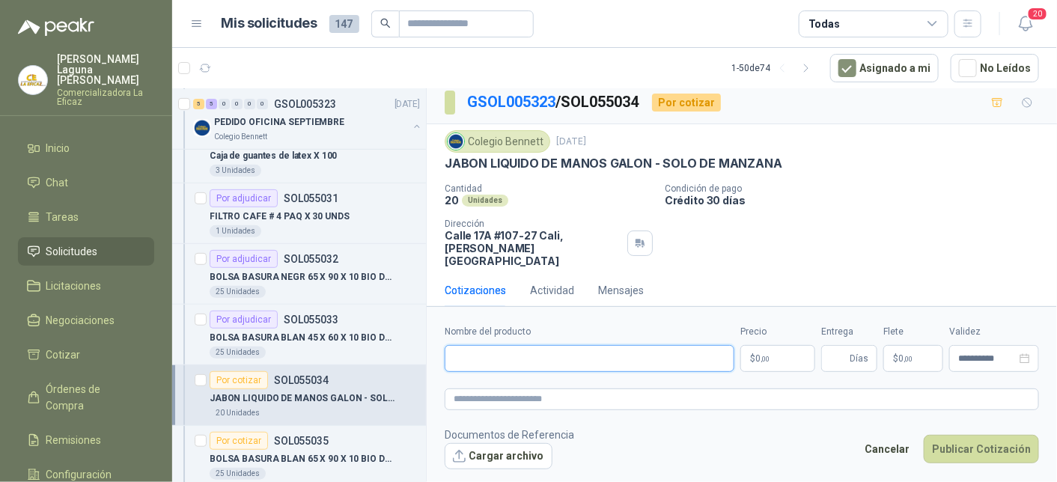
click at [527, 356] on input "Nombre del producto" at bounding box center [590, 358] width 290 height 27
type input "**********"
click at [773, 360] on p "$ 0 ,00" at bounding box center [777, 358] width 75 height 27
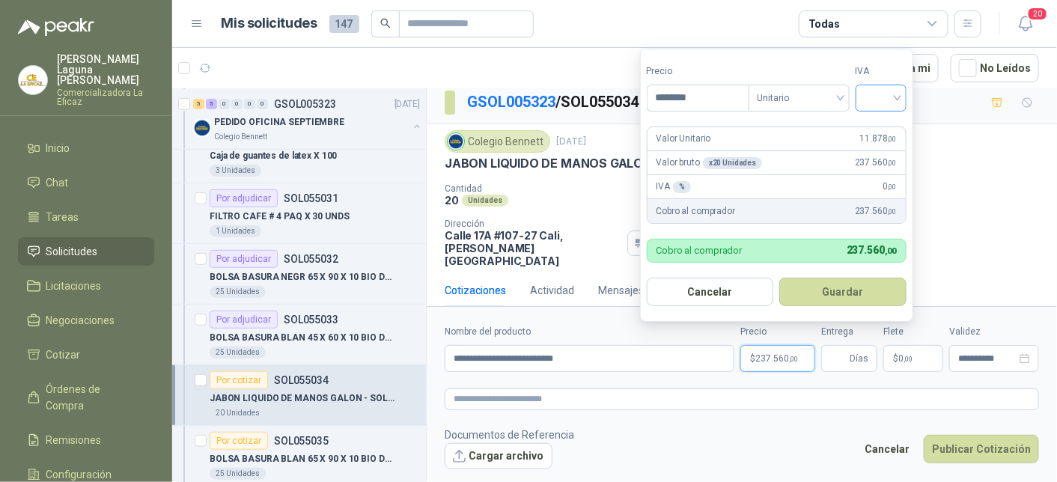
type input "********"
click at [882, 90] on input "search" at bounding box center [881, 96] width 33 height 22
click at [892, 125] on div "19%" at bounding box center [885, 130] width 28 height 16
click at [846, 293] on button "Guardar" at bounding box center [846, 292] width 129 height 28
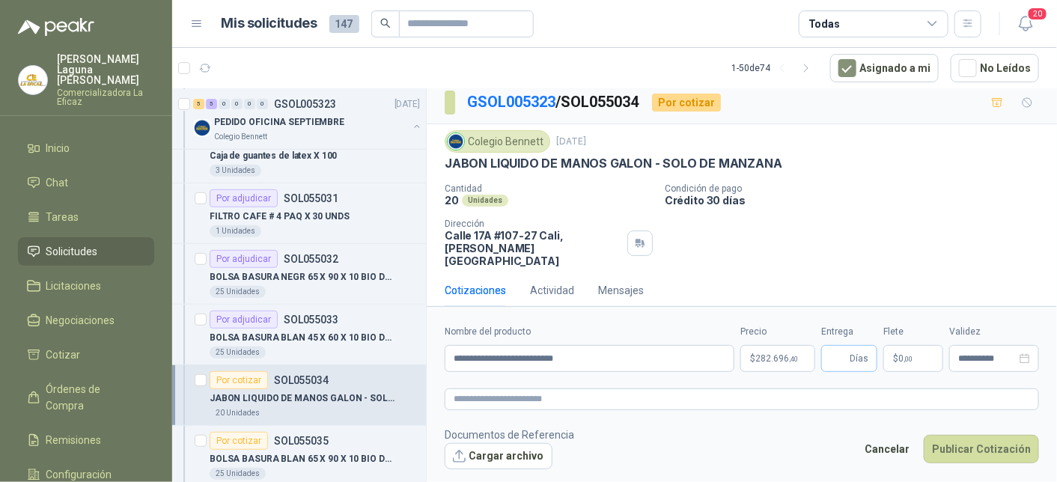
click at [850, 352] on span "Días" at bounding box center [859, 358] width 19 height 25
type input "*"
click at [978, 448] on button "Publicar Cotización" at bounding box center [981, 449] width 115 height 28
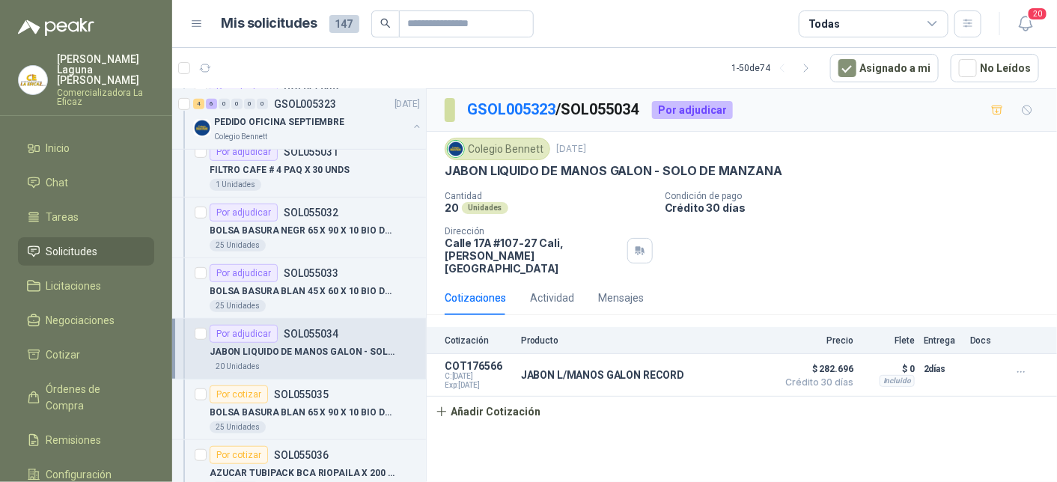
scroll to position [374, 0]
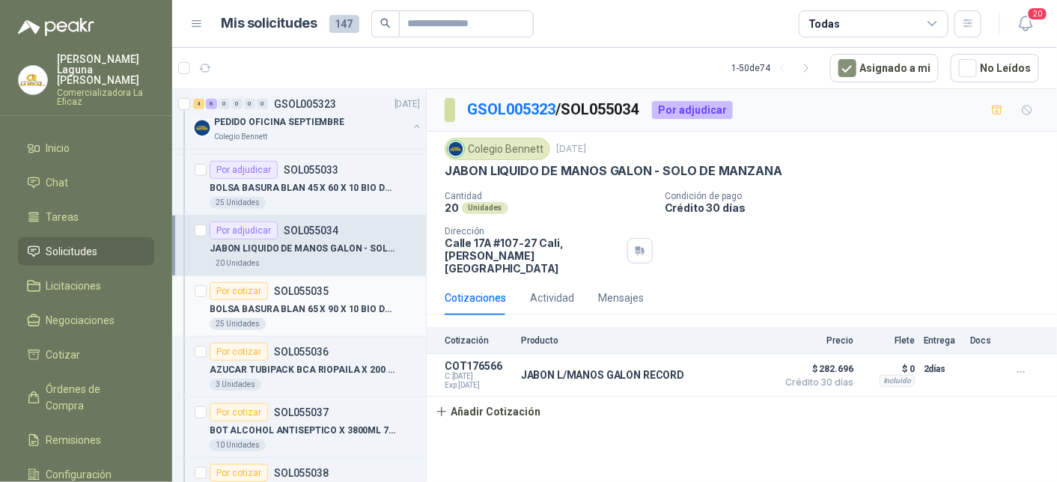
click at [295, 311] on p "BOLSA BASURA BLAN 65 X 90 X 10 BIO DUOX" at bounding box center [303, 309] width 186 height 14
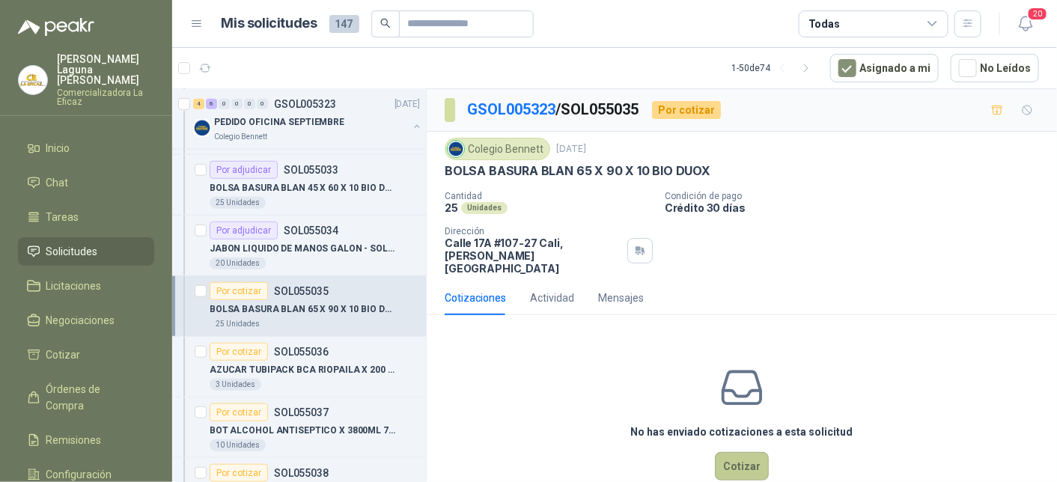
click at [724, 452] on button "Cotizar" at bounding box center [742, 466] width 54 height 28
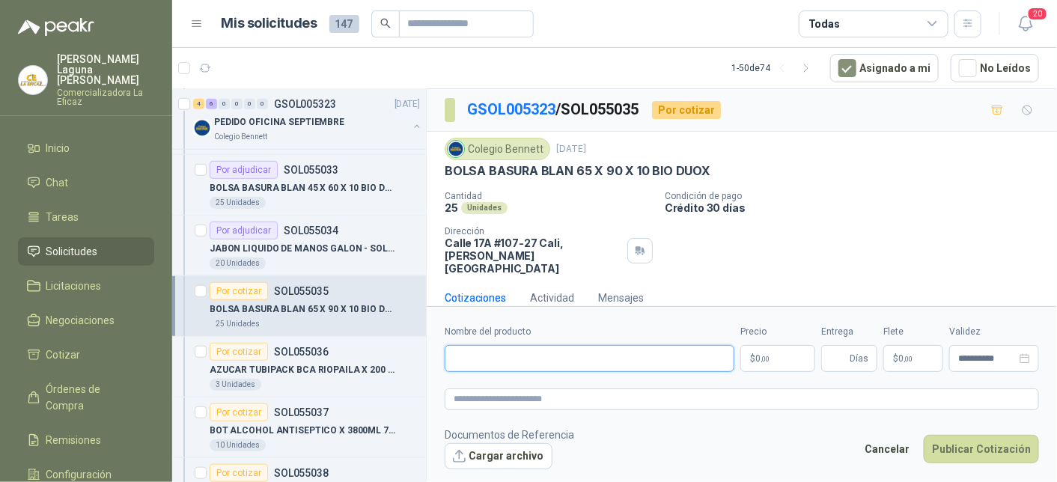
click at [528, 356] on input "Nombre del producto" at bounding box center [590, 358] width 290 height 27
type input "**********"
click at [757, 354] on span "0 ,00" at bounding box center [762, 358] width 14 height 9
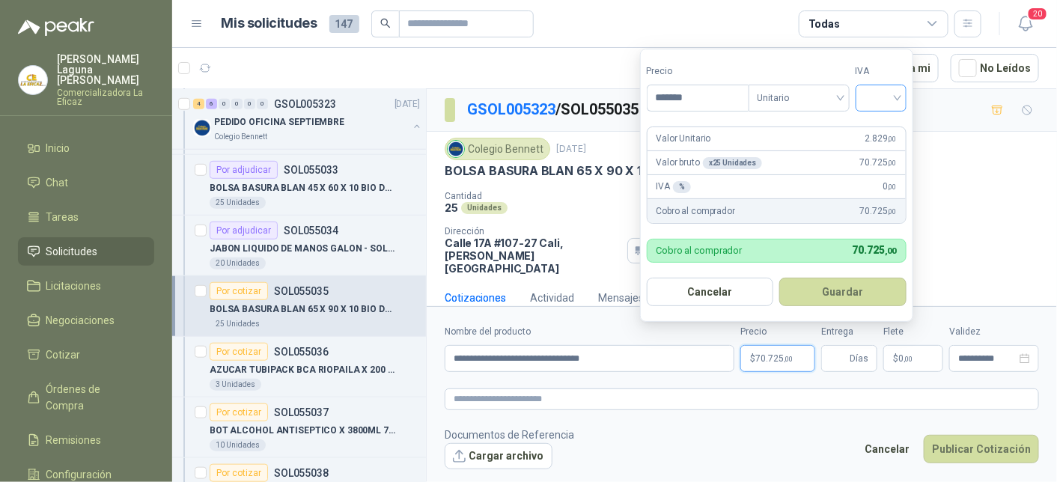
type input "*******"
click at [896, 97] on input "search" at bounding box center [881, 96] width 33 height 22
click at [893, 122] on div "19%" at bounding box center [885, 130] width 28 height 16
click at [867, 285] on button "Guardar" at bounding box center [846, 292] width 129 height 28
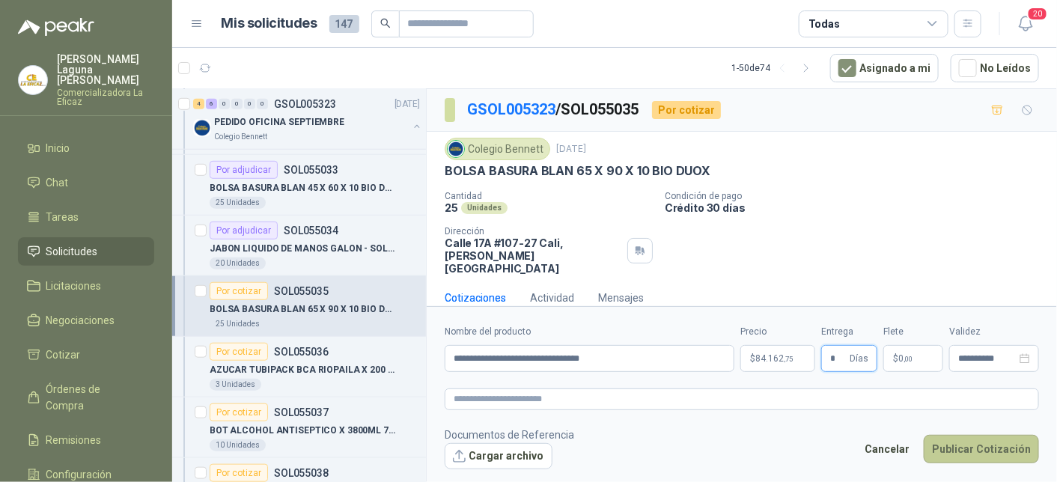
type input "*"
click at [966, 454] on button "Publicar Cotización" at bounding box center [981, 449] width 115 height 28
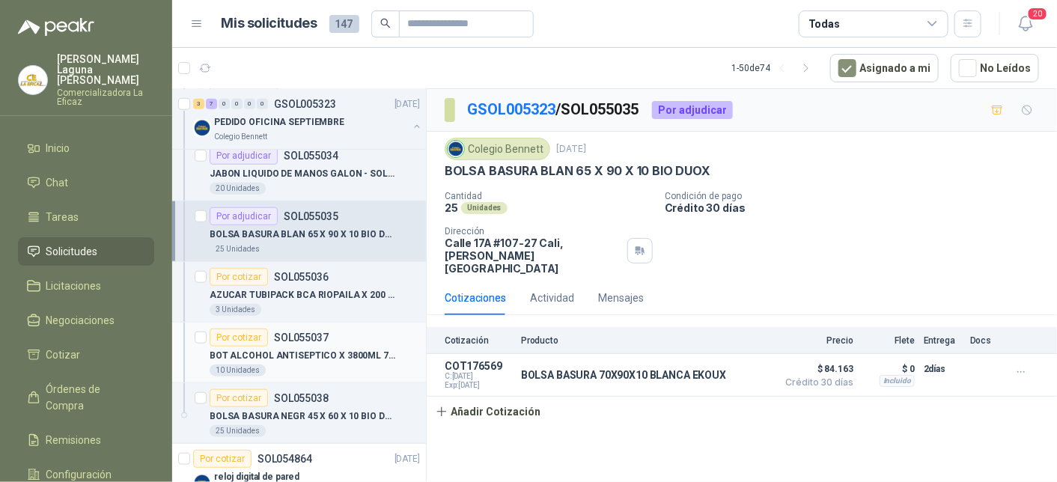
scroll to position [524, 0]
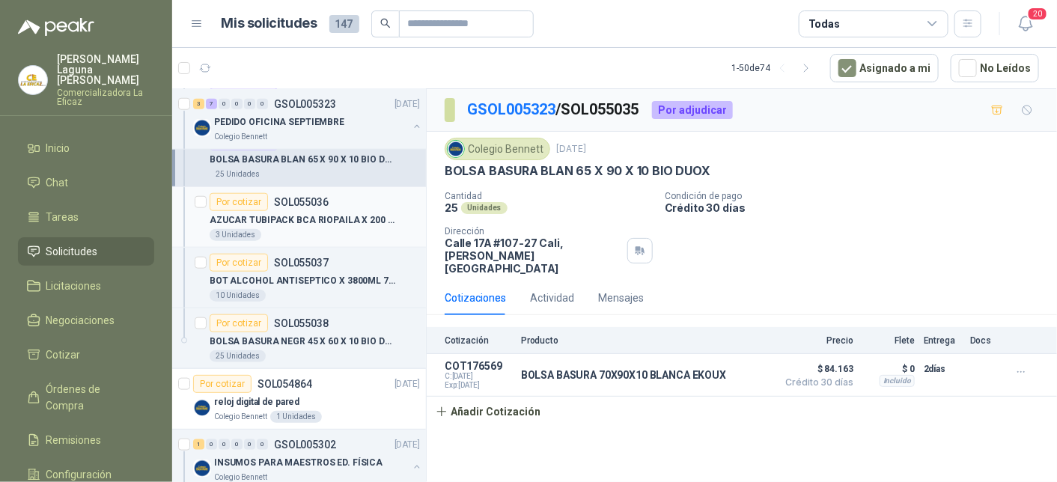
click at [288, 225] on div "AZUCAR TUBIPACK BCA RIOPAILA X 200 SOBRE" at bounding box center [315, 220] width 210 height 18
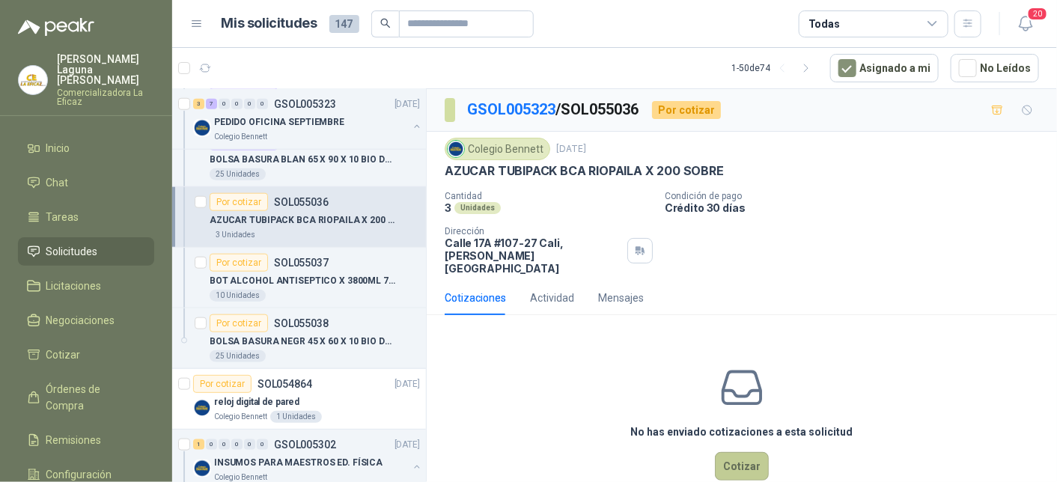
click at [726, 460] on button "Cotizar" at bounding box center [742, 466] width 54 height 28
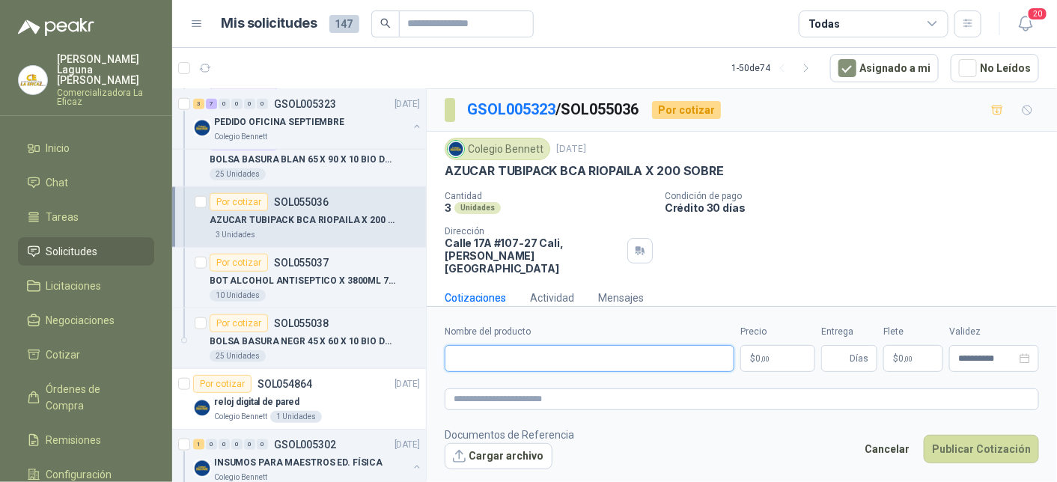
click at [571, 356] on input "Nombre del producto" at bounding box center [590, 358] width 290 height 27
type input "**********"
click at [763, 354] on span "0 ,00" at bounding box center [762, 358] width 14 height 9
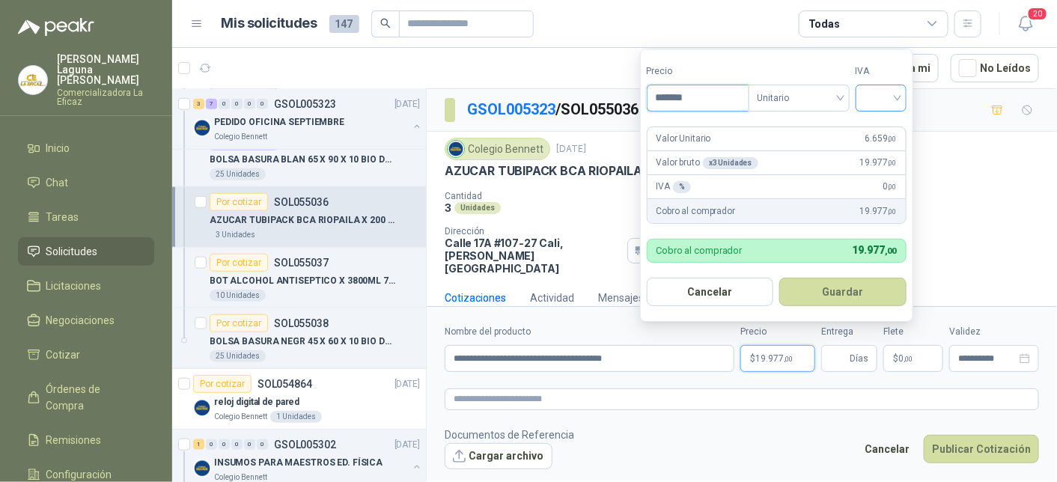
type input "*******"
click at [888, 103] on input "search" at bounding box center [881, 96] width 33 height 22
click at [879, 150] on div "5%" at bounding box center [885, 154] width 28 height 16
click at [832, 292] on button "Guardar" at bounding box center [846, 292] width 129 height 28
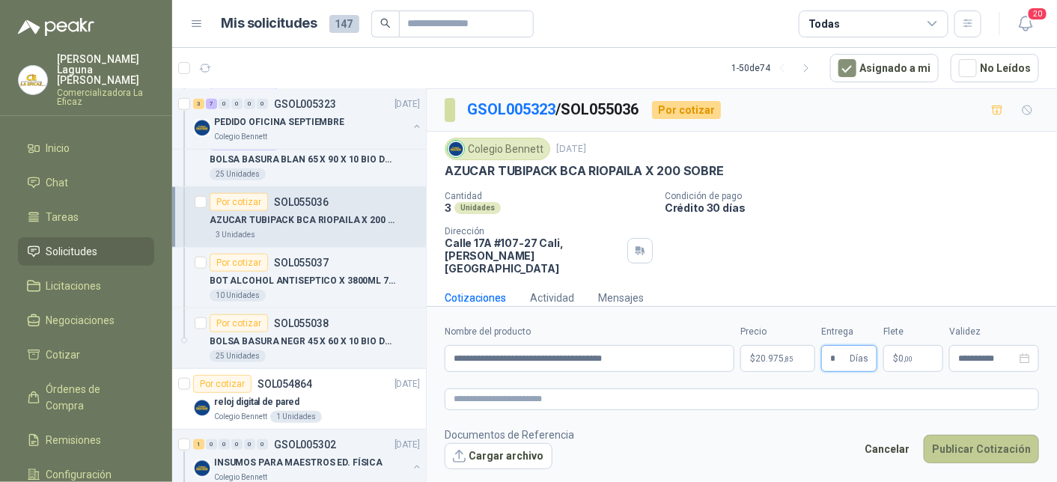
type input "*"
click at [944, 451] on button "Publicar Cotización" at bounding box center [981, 449] width 115 height 28
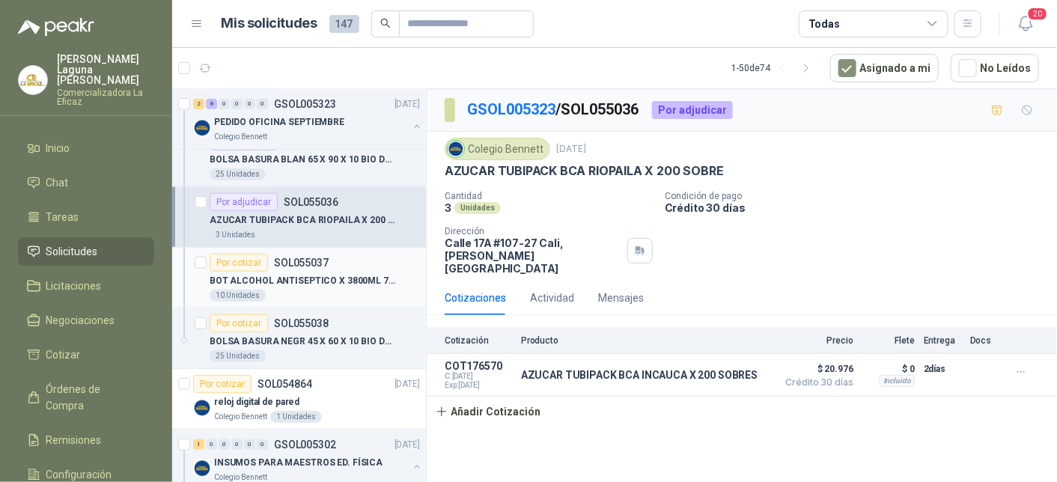
click at [285, 277] on p "BOT ALCOHOL ANTISEPTICO X 3800ML 70%" at bounding box center [303, 281] width 186 height 14
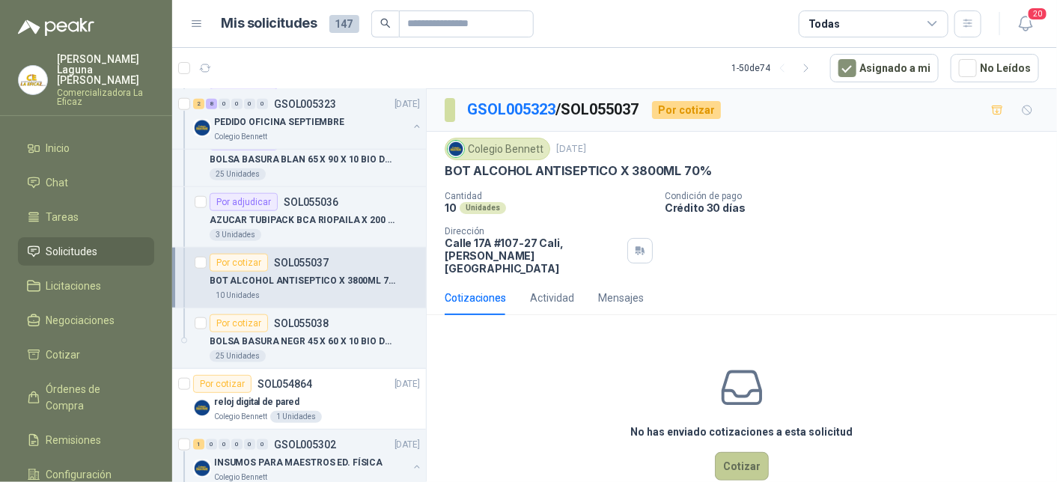
click at [722, 452] on button "Cotizar" at bounding box center [742, 466] width 54 height 28
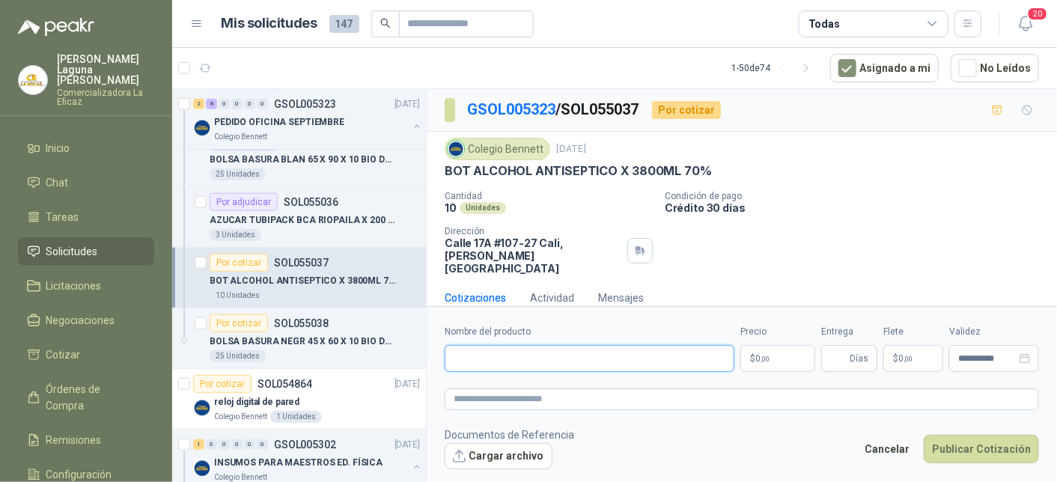
click at [546, 361] on input "Nombre del producto" at bounding box center [590, 358] width 290 height 27
type input "**********"
click at [779, 362] on p "$ 0 ,00" at bounding box center [777, 358] width 75 height 27
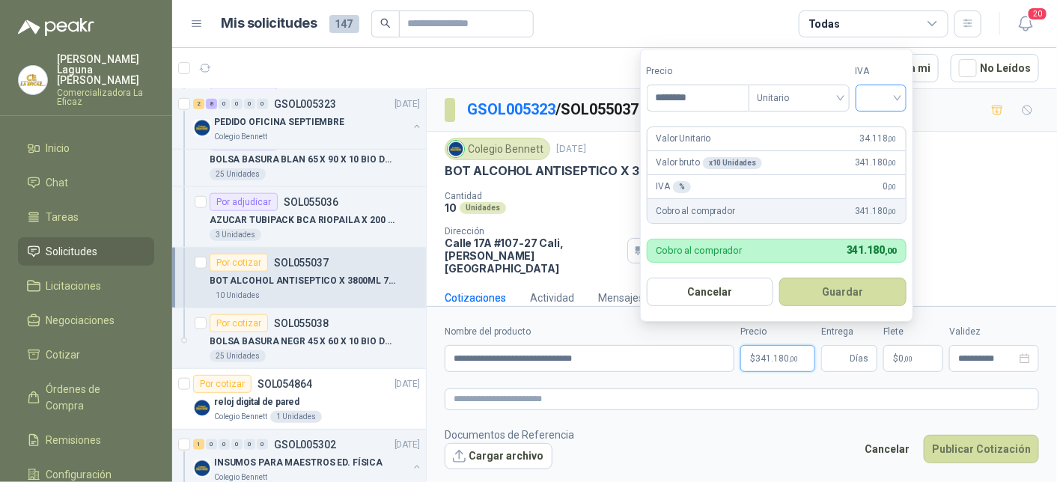
type input "********"
click at [877, 98] on input "search" at bounding box center [881, 96] width 33 height 22
click at [877, 173] on div "0%" at bounding box center [885, 178] width 28 height 16
click at [849, 281] on button "Guardar" at bounding box center [846, 292] width 129 height 28
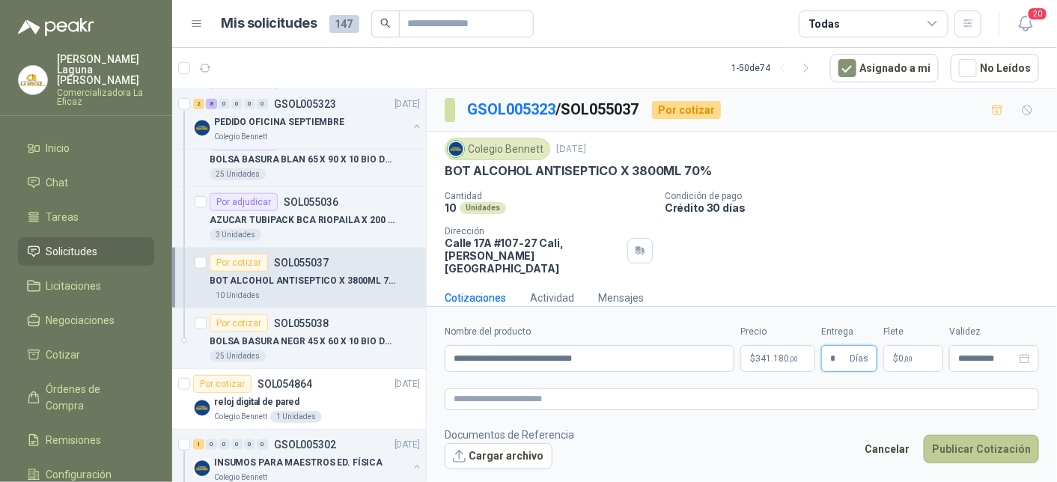
type input "*"
click at [999, 445] on button "Publicar Cotización" at bounding box center [981, 449] width 115 height 28
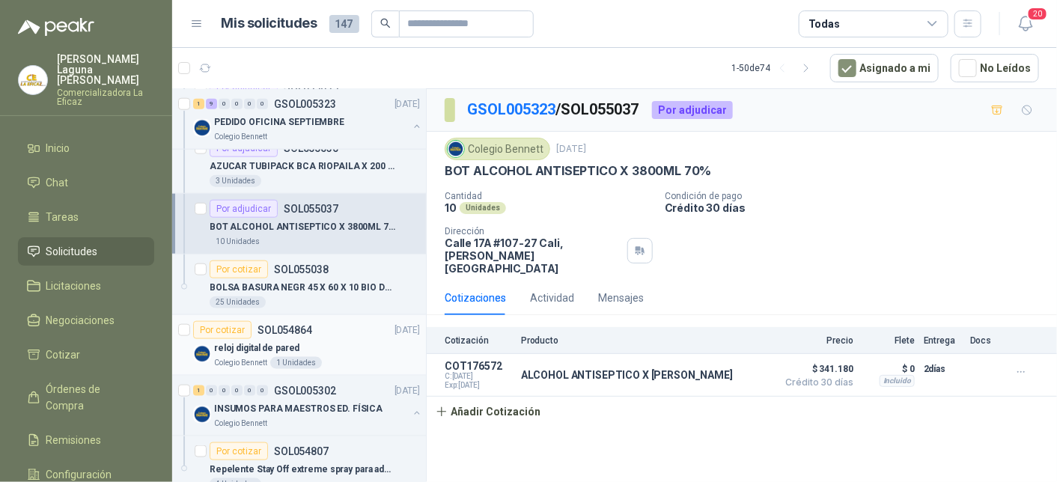
scroll to position [599, 0]
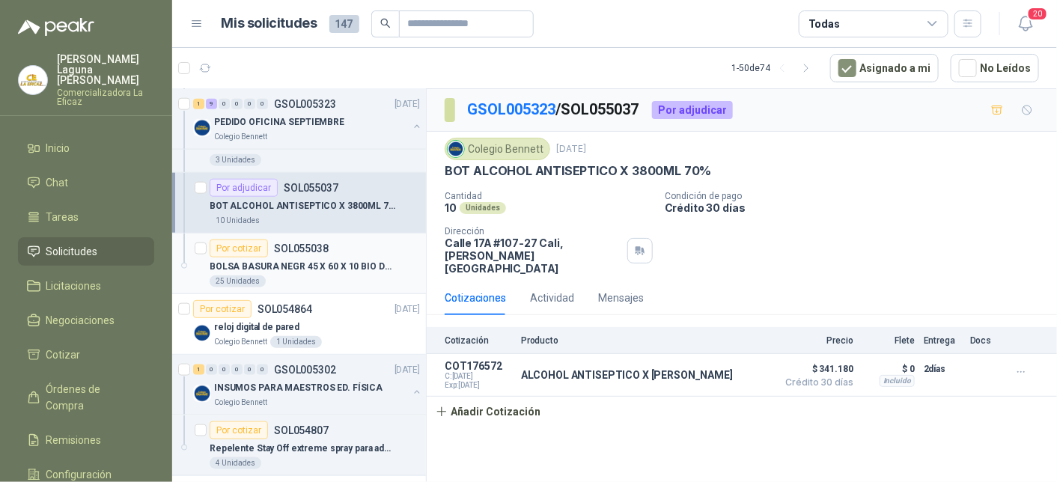
click at [317, 266] on p "BOLSA BASURA NEGR 45 X 60 X 10 BIO DUOX" at bounding box center [303, 267] width 186 height 14
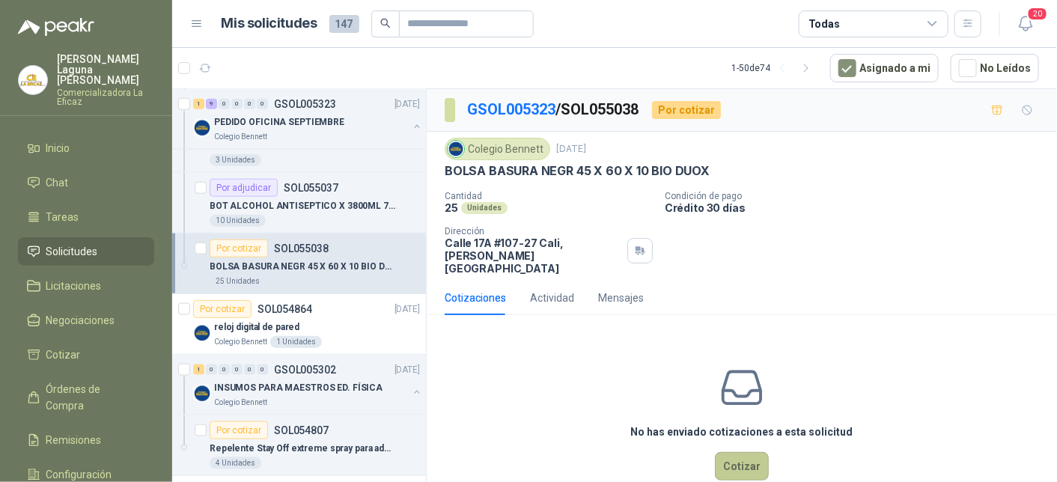
click at [725, 452] on button "Cotizar" at bounding box center [742, 466] width 54 height 28
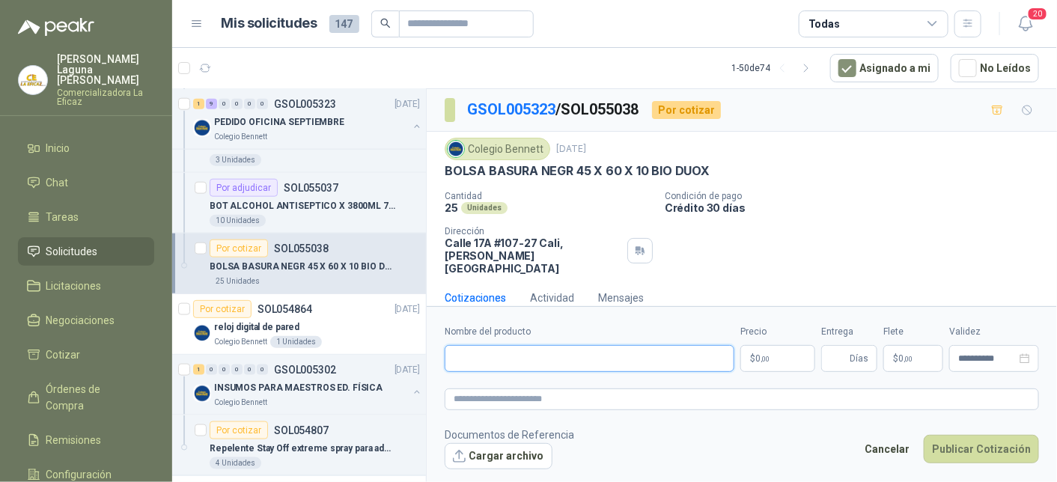
click at [546, 361] on input "Nombre del producto" at bounding box center [590, 358] width 290 height 27
type input "**********"
click at [778, 357] on p "$ 0 ,00" at bounding box center [777, 358] width 75 height 27
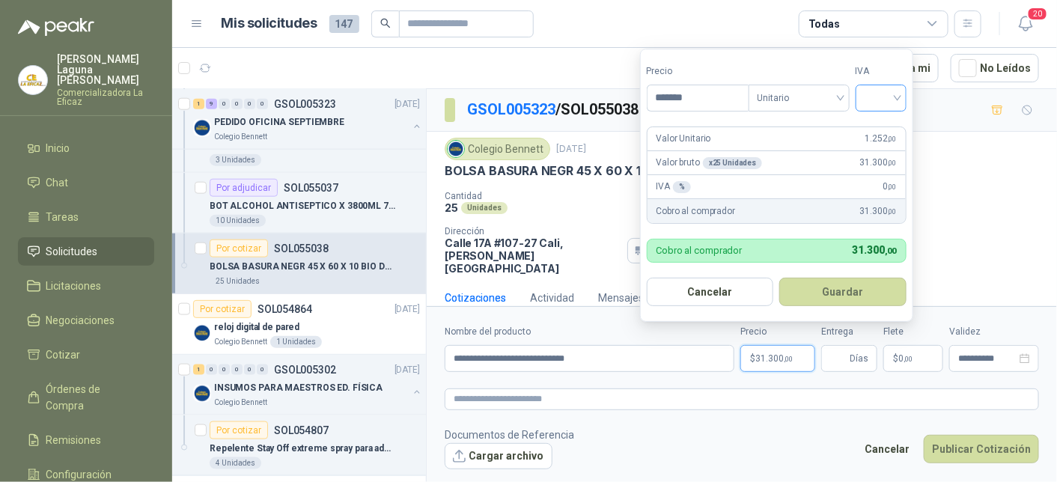
type input "*******"
click at [880, 92] on input "search" at bounding box center [881, 96] width 33 height 22
click at [881, 129] on div "19%" at bounding box center [885, 130] width 28 height 16
click at [814, 294] on button "Guardar" at bounding box center [846, 292] width 129 height 28
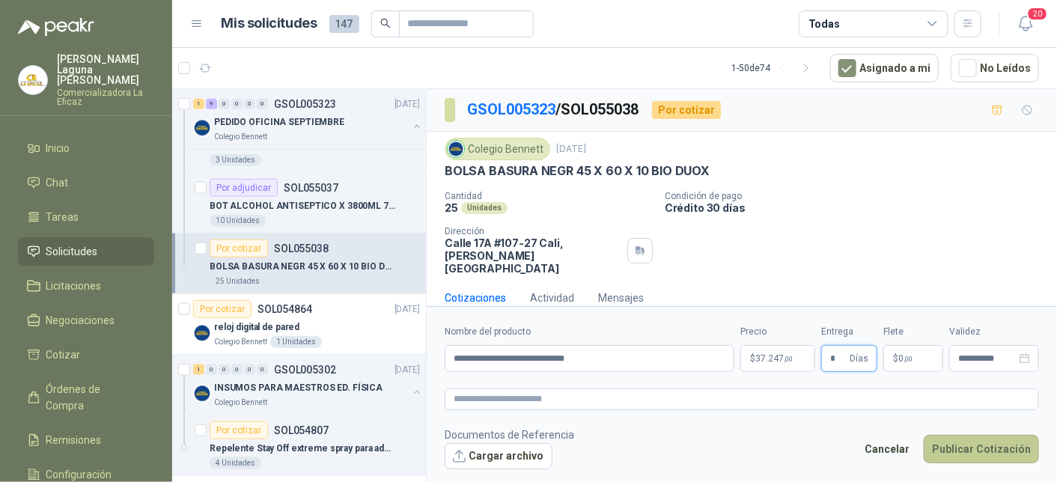
type input "*"
click at [983, 439] on button "Publicar Cotización" at bounding box center [981, 449] width 115 height 28
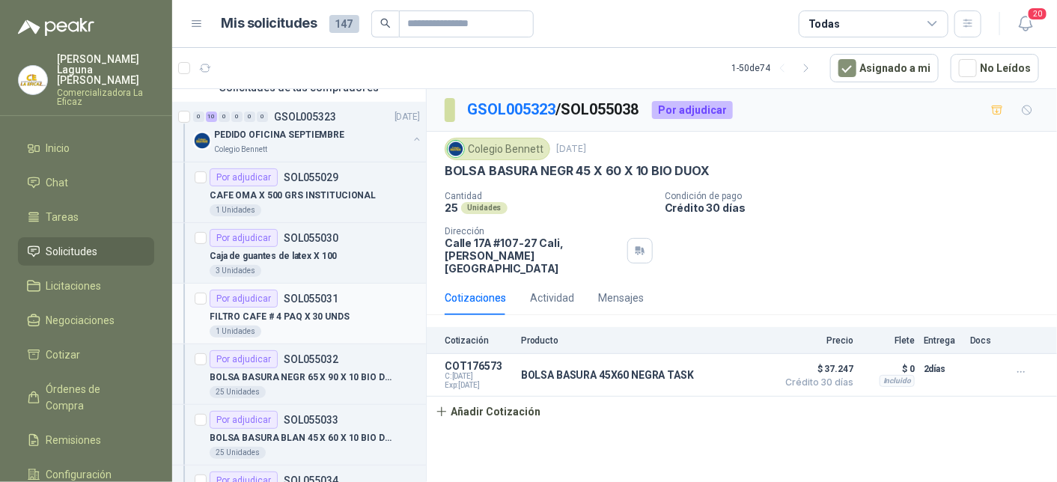
scroll to position [150, 0]
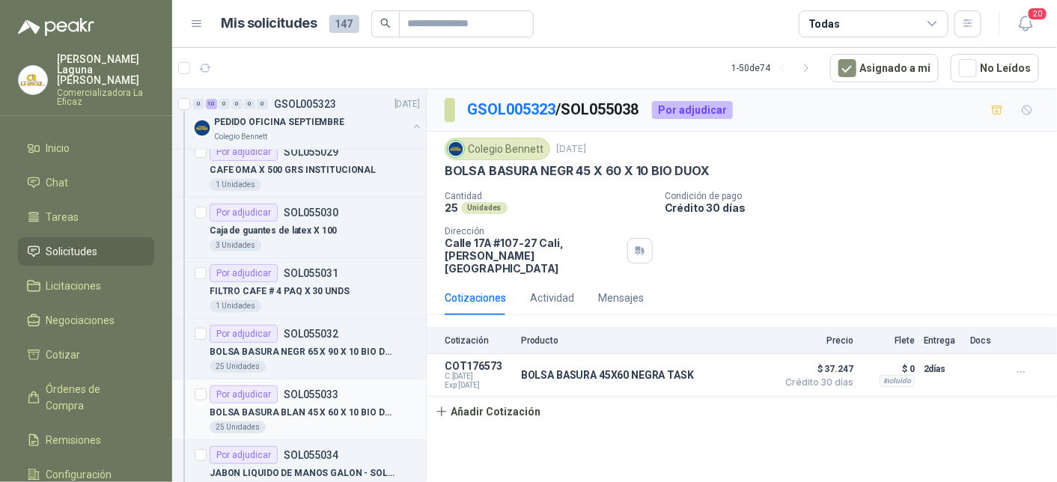
click at [335, 409] on p "BOLSA BASURA BLAN 45 X 60 X 10 BIO DUOX" at bounding box center [303, 413] width 186 height 14
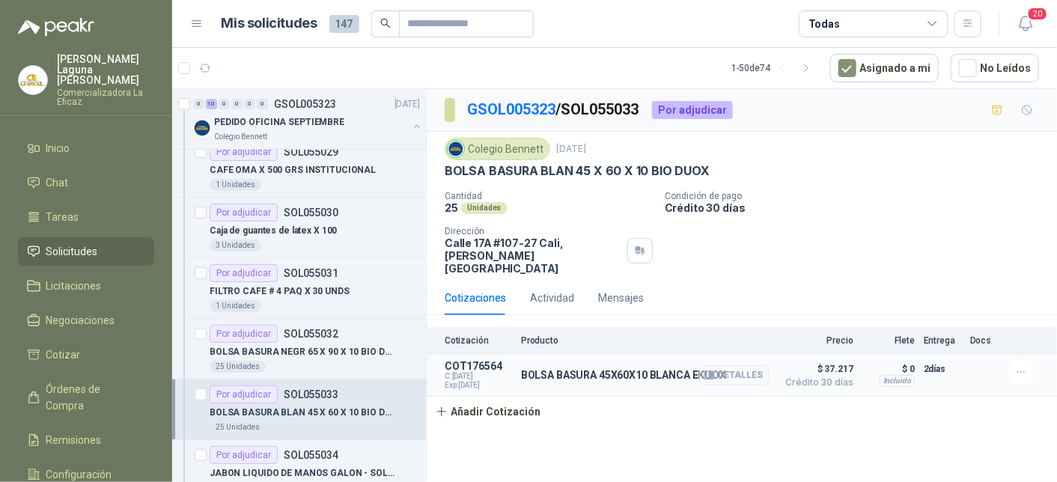
click at [732, 365] on button "Detalles" at bounding box center [734, 375] width 70 height 20
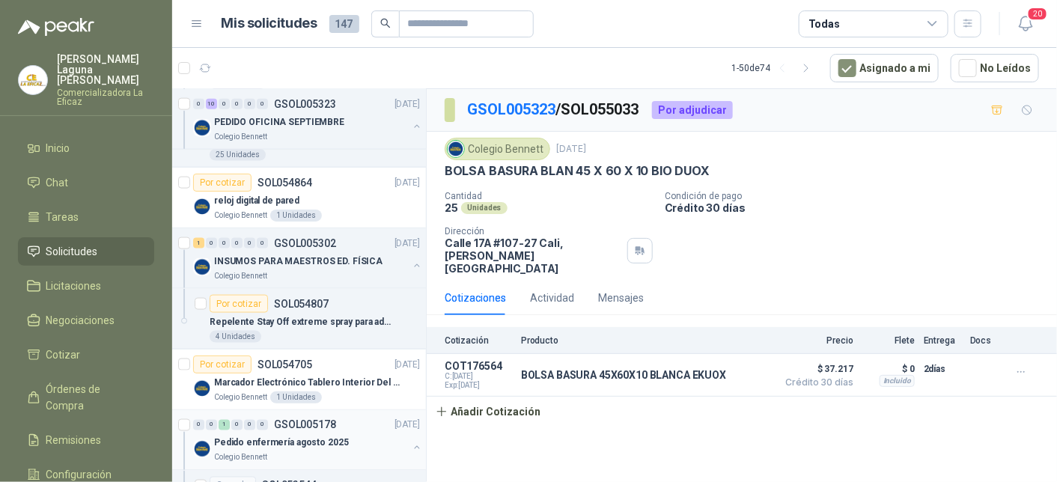
scroll to position [749, 0]
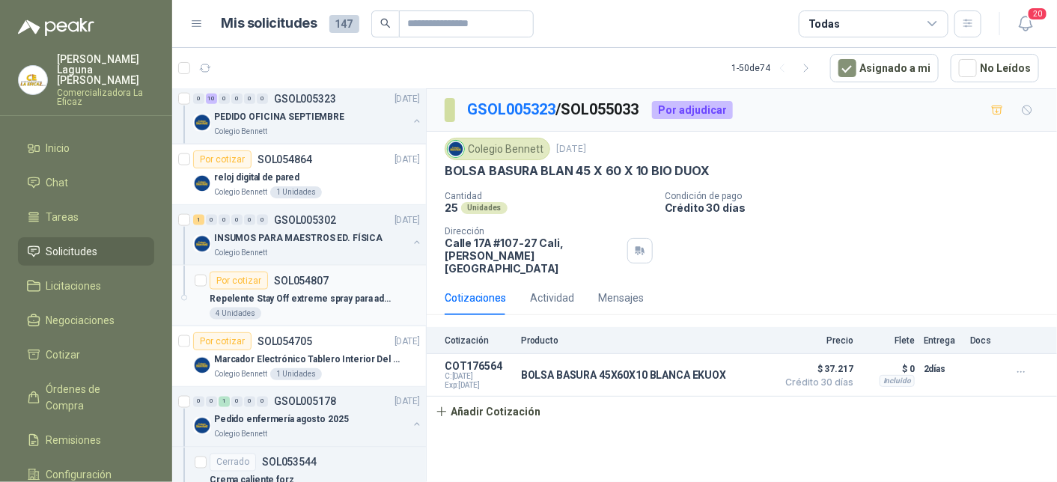
click at [282, 302] on div "Repelente Stay Off extreme spray para adultos" at bounding box center [315, 299] width 210 height 18
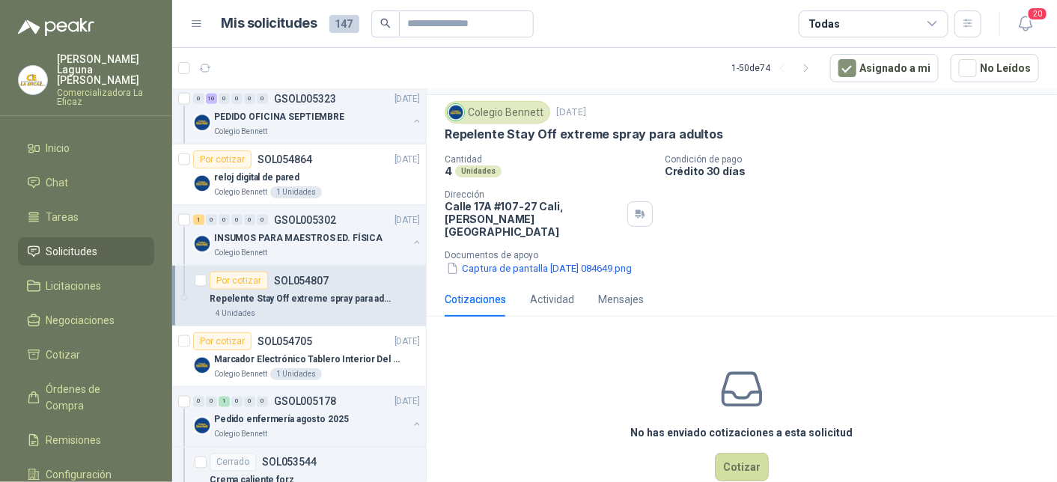
scroll to position [56, 0]
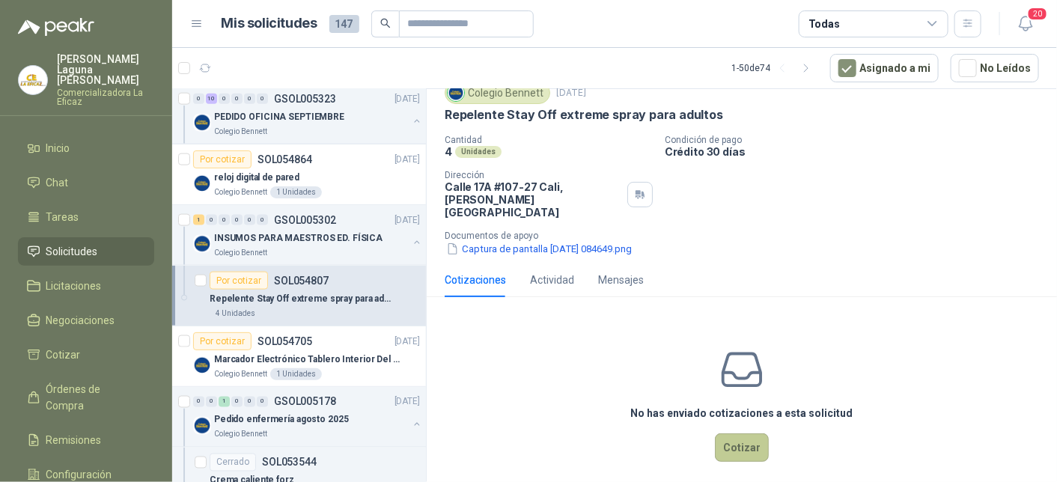
click at [732, 433] on button "Cotizar" at bounding box center [742, 447] width 54 height 28
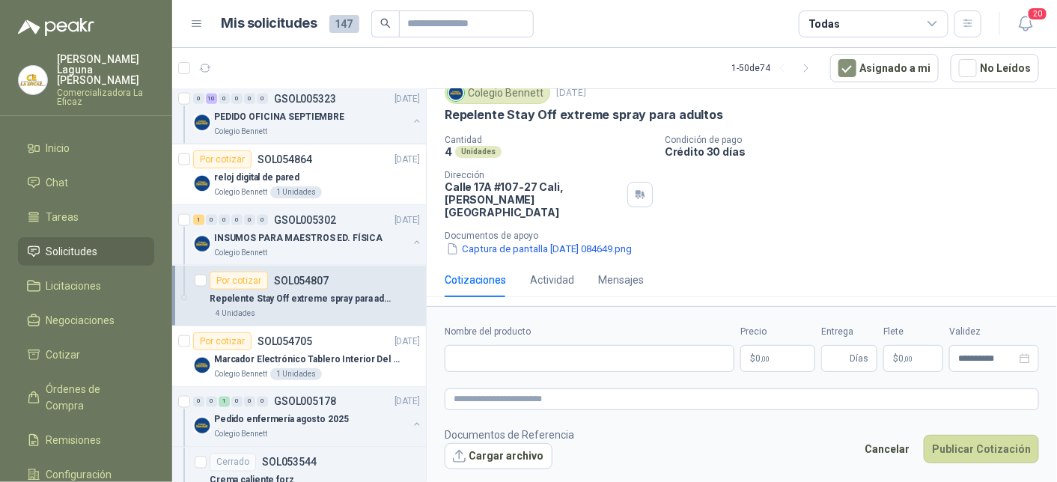
scroll to position [46, 0]
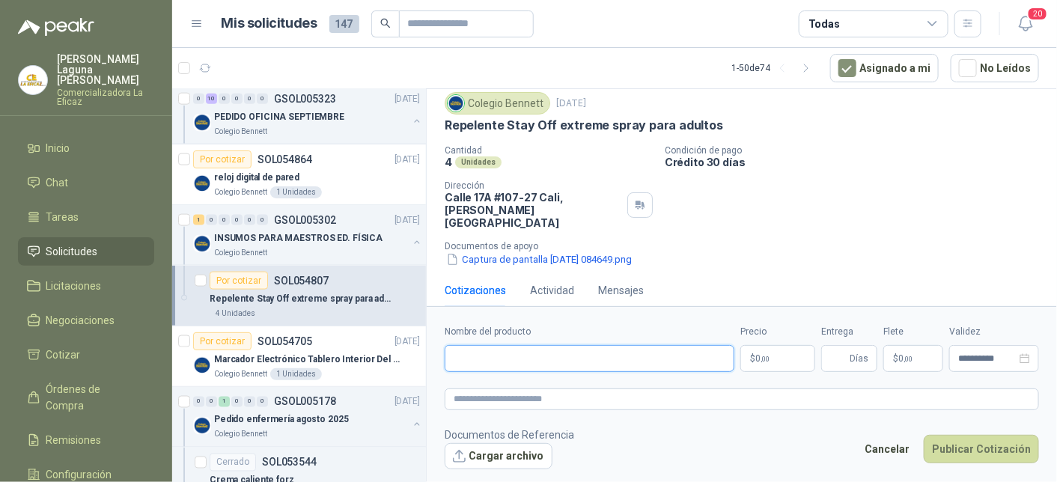
click at [537, 359] on input "Nombre del producto" at bounding box center [590, 358] width 290 height 27
type input "**********"
click at [771, 359] on p "$ 0 ,00" at bounding box center [777, 358] width 75 height 27
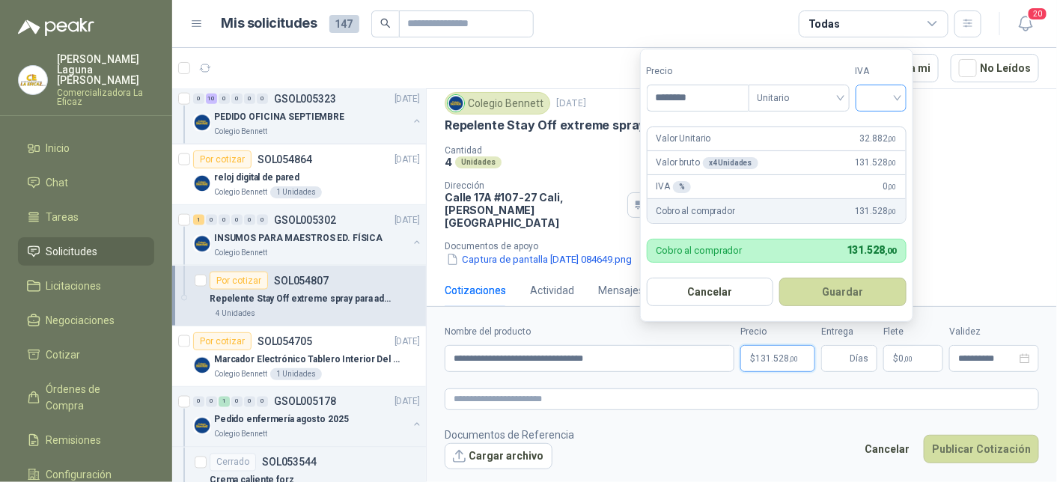
type input "********"
click at [889, 100] on input "search" at bounding box center [881, 96] width 33 height 22
click at [886, 125] on div "19%" at bounding box center [885, 130] width 28 height 16
click at [846, 295] on button "Guardar" at bounding box center [846, 292] width 129 height 28
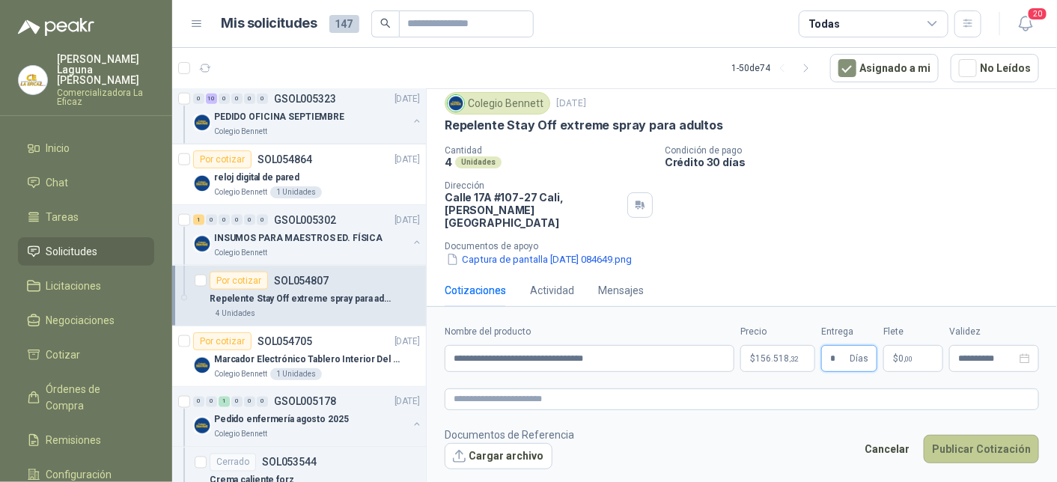
type input "*"
click at [963, 450] on button "Publicar Cotización" at bounding box center [981, 449] width 115 height 28
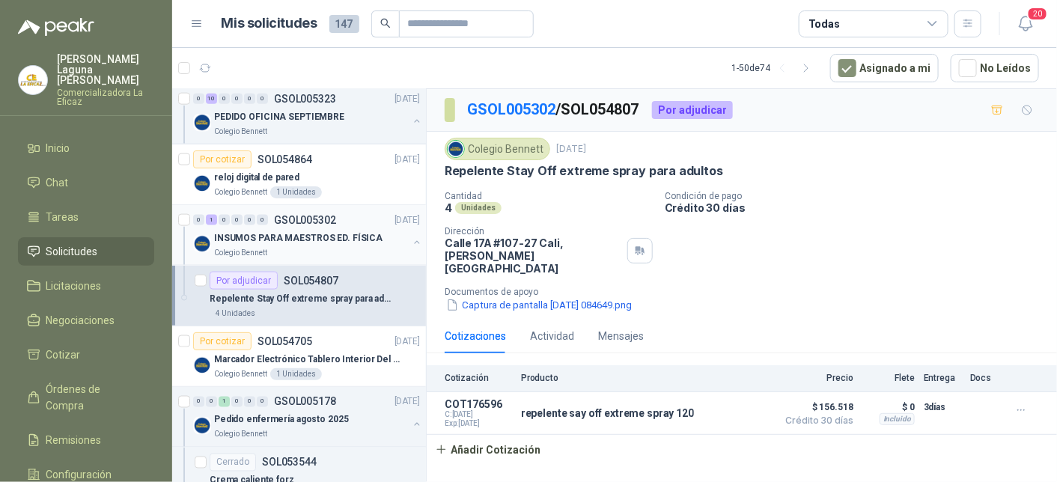
click at [259, 233] on p "INSUMOS PARA MAESTROS ED. FÍSICA" at bounding box center [298, 238] width 168 height 14
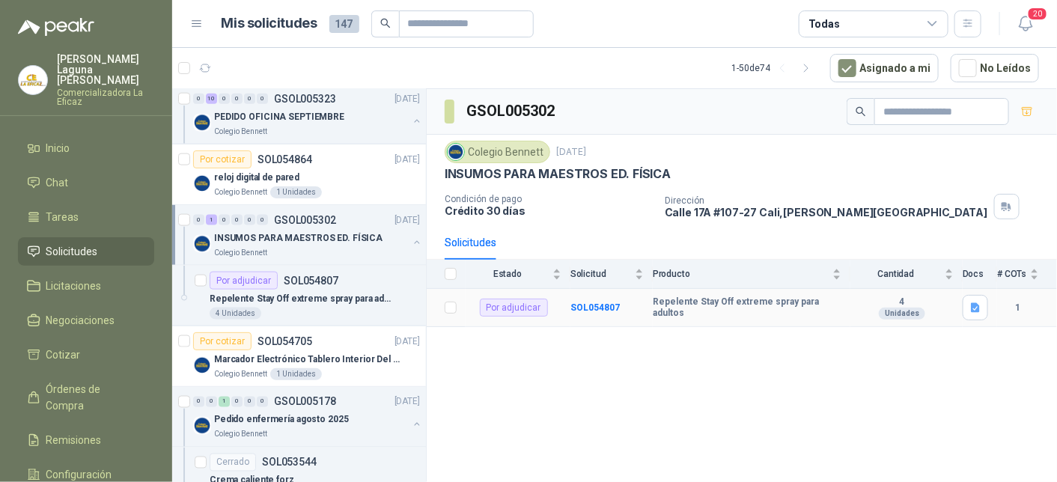
click at [722, 309] on b "Repelente Stay Off extreme spray para adultos" at bounding box center [747, 307] width 189 height 23
click at [586, 304] on b "SOL054807" at bounding box center [594, 307] width 49 height 10
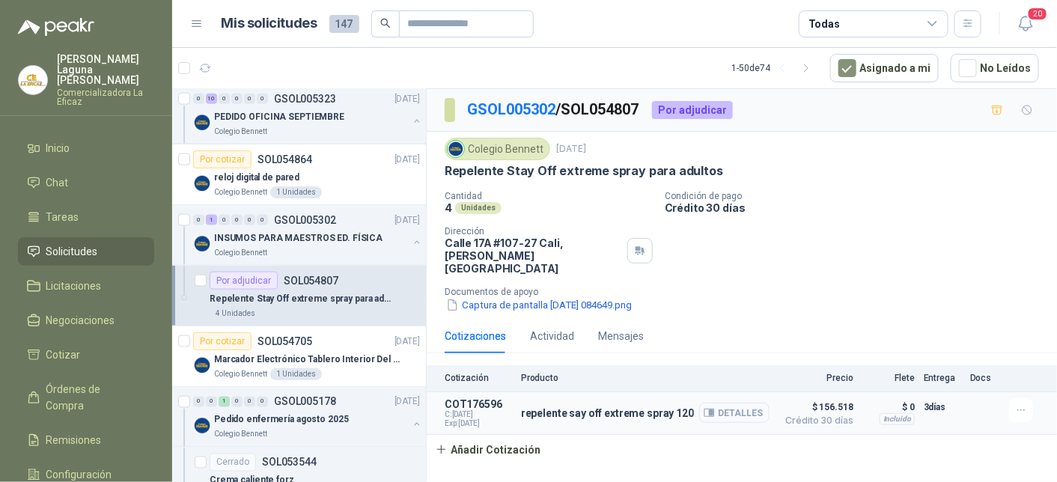
click at [749, 403] on button "Detalles" at bounding box center [734, 413] width 70 height 20
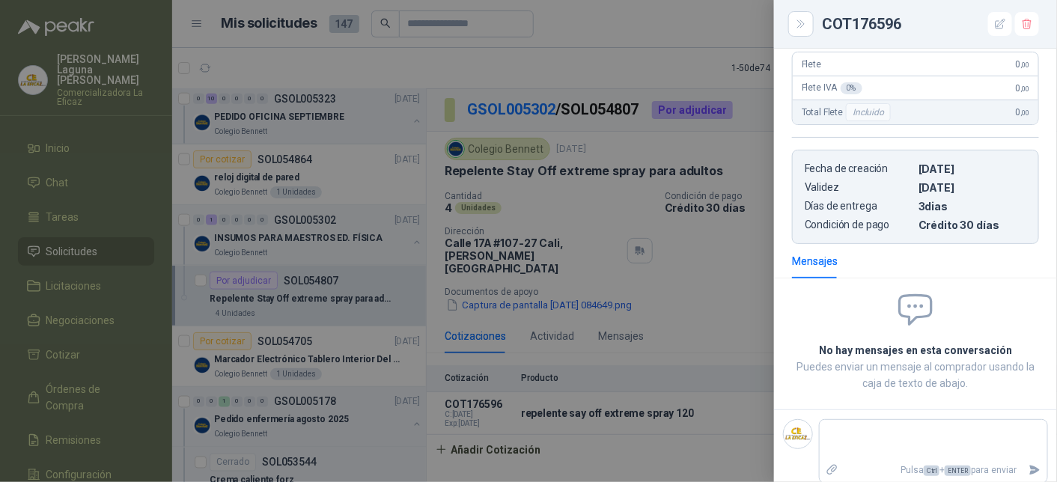
scroll to position [143, 0]
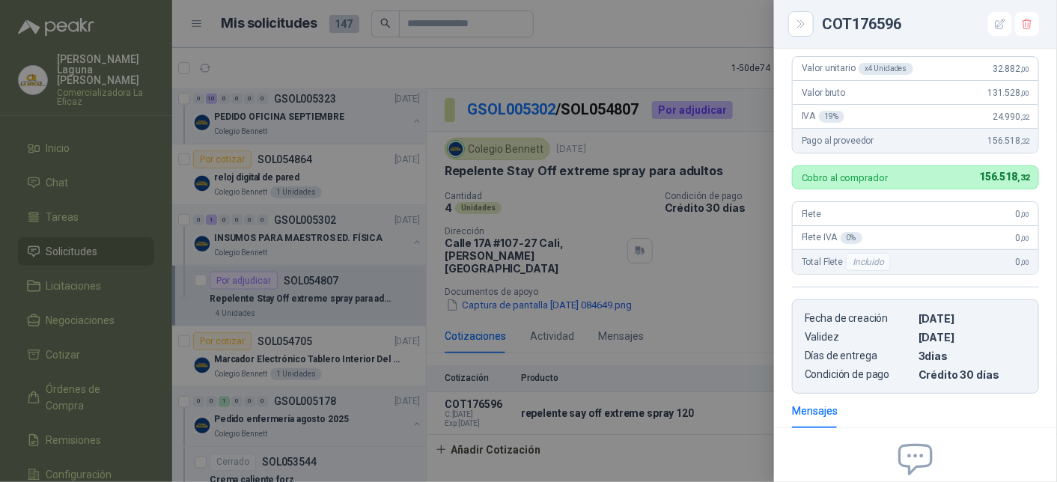
click at [310, 340] on div at bounding box center [528, 241] width 1057 height 482
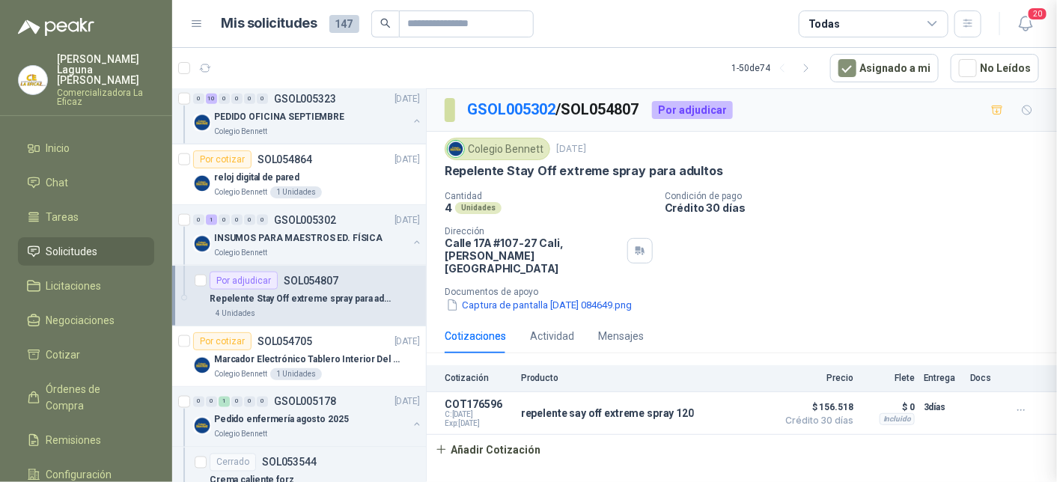
scroll to position [301, 0]
click at [308, 229] on div "INSUMOS PARA MAESTROS ED. FÍSICA" at bounding box center [311, 238] width 194 height 18
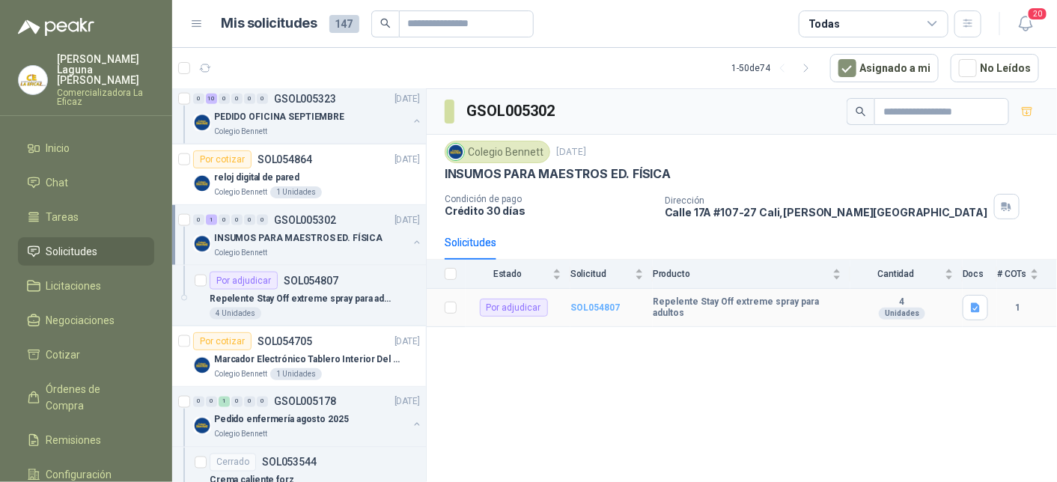
click at [593, 303] on b "SOL054807" at bounding box center [594, 307] width 49 height 10
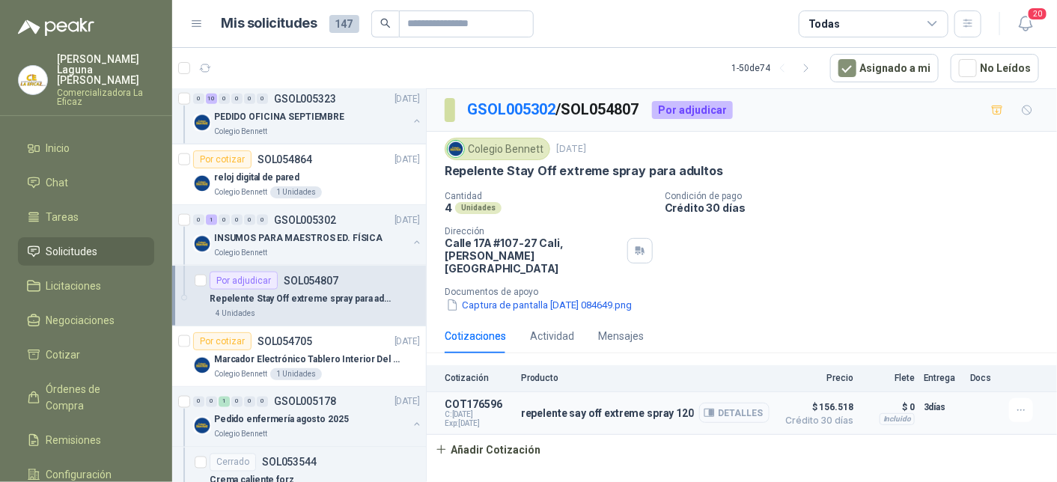
click at [742, 403] on button "Detalles" at bounding box center [734, 413] width 70 height 20
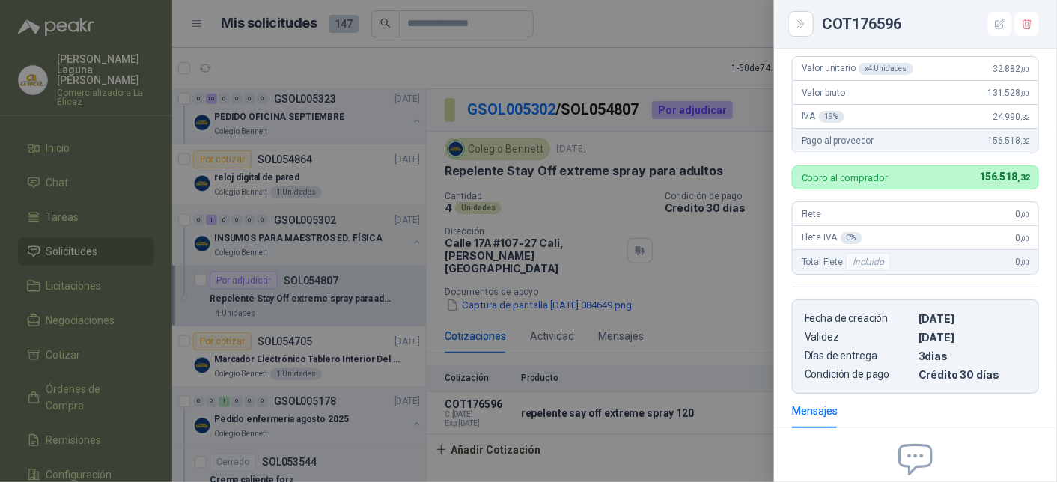
scroll to position [68, 0]
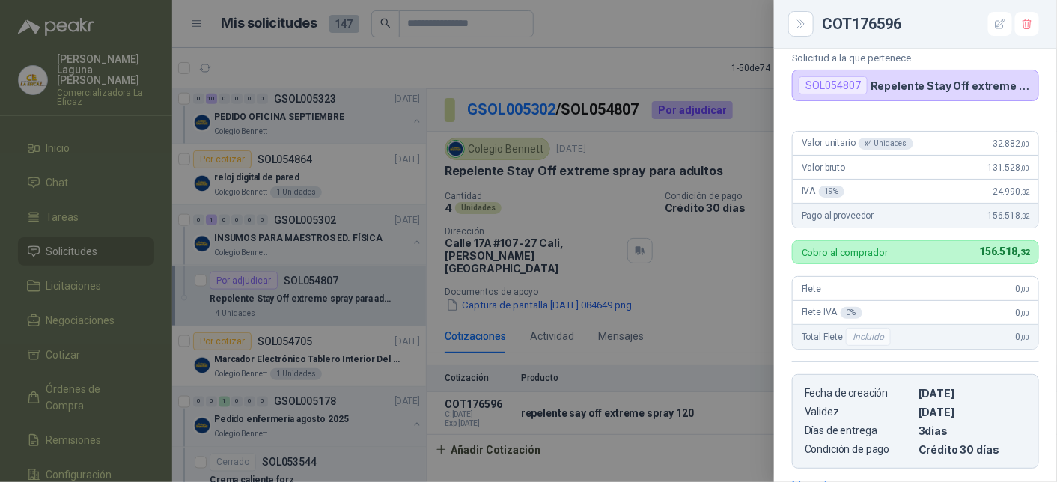
click at [341, 160] on div at bounding box center [528, 241] width 1057 height 482
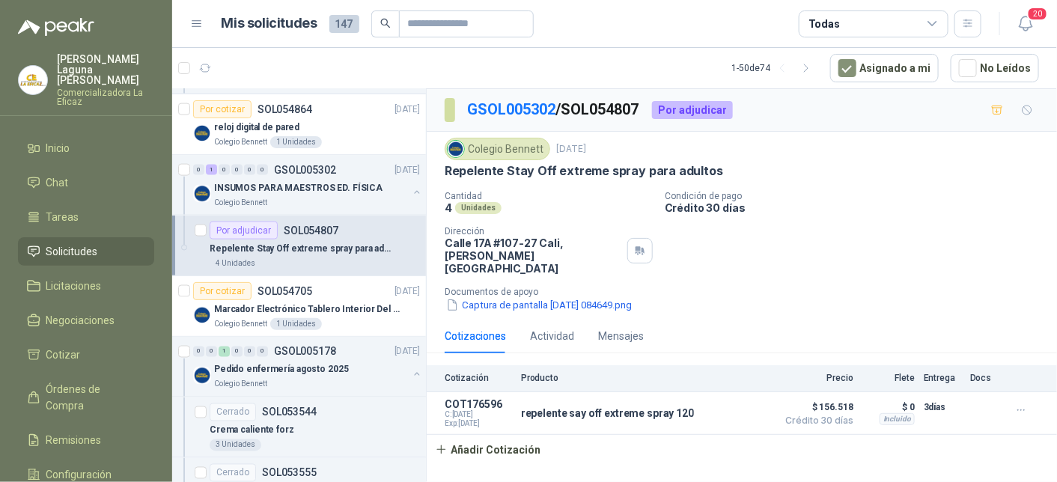
scroll to position [823, 0]
